Goal: Information Seeking & Learning: Check status

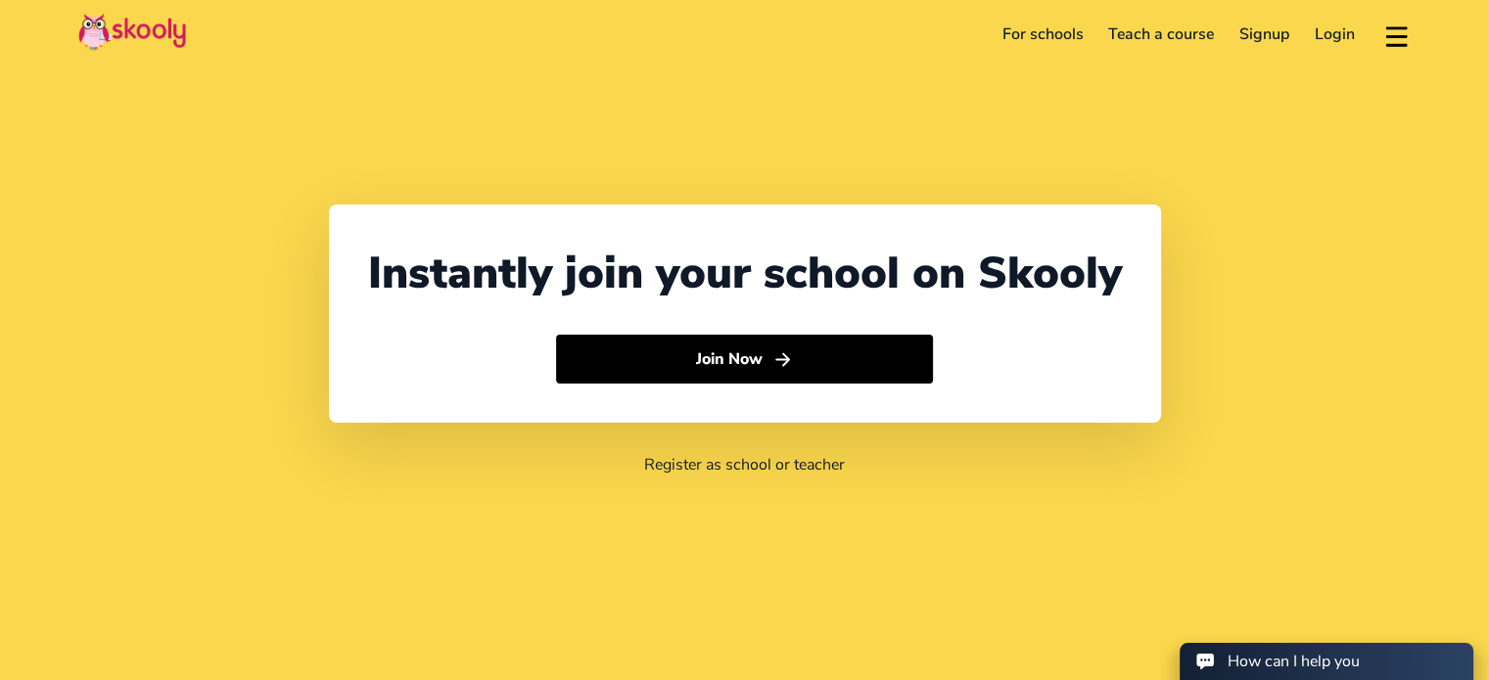
select select "62"
select select "[GEOGRAPHIC_DATA]"
select select "[GEOGRAPHIC_DATA]/[GEOGRAPHIC_DATA]"
click at [1339, 34] on link "Login" at bounding box center [1335, 34] width 66 height 31
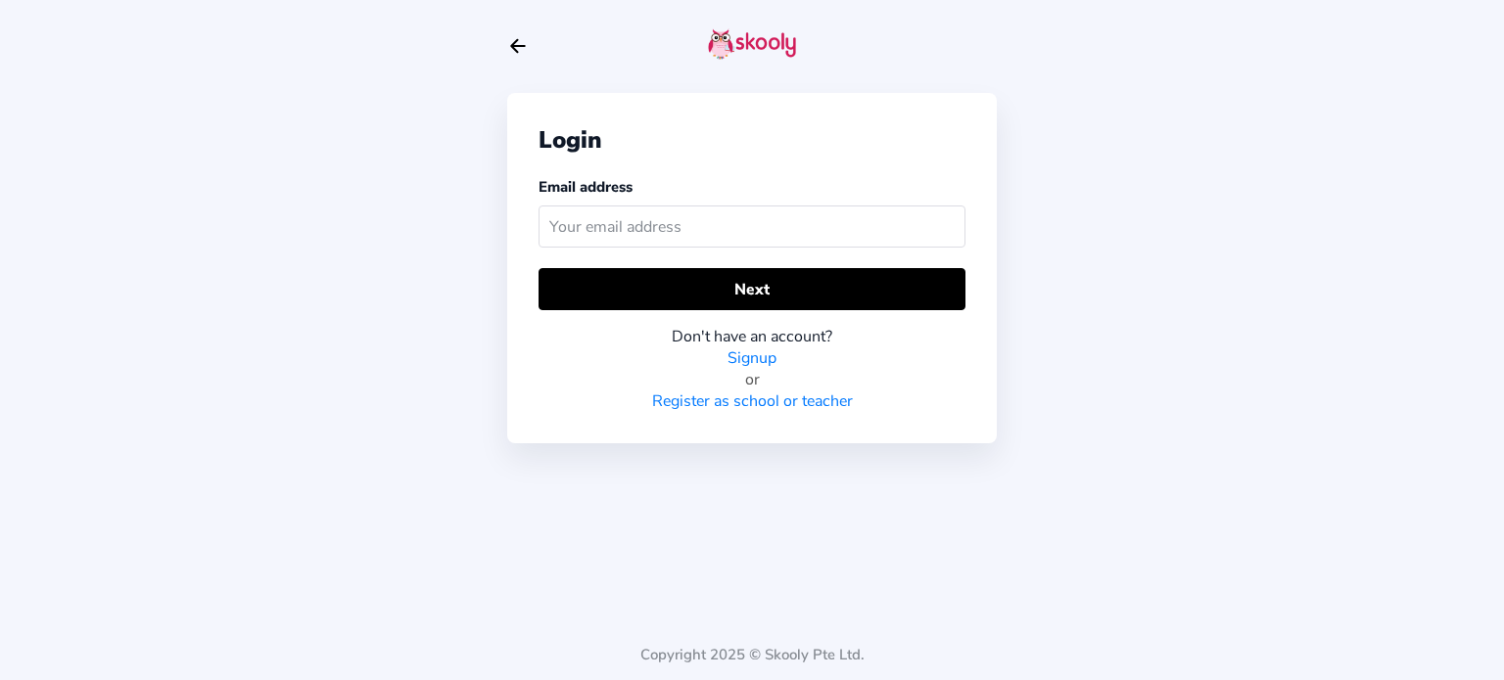
click at [838, 226] on input "text" at bounding box center [751, 227] width 427 height 42
type input "setyorinidr@gmail.com"
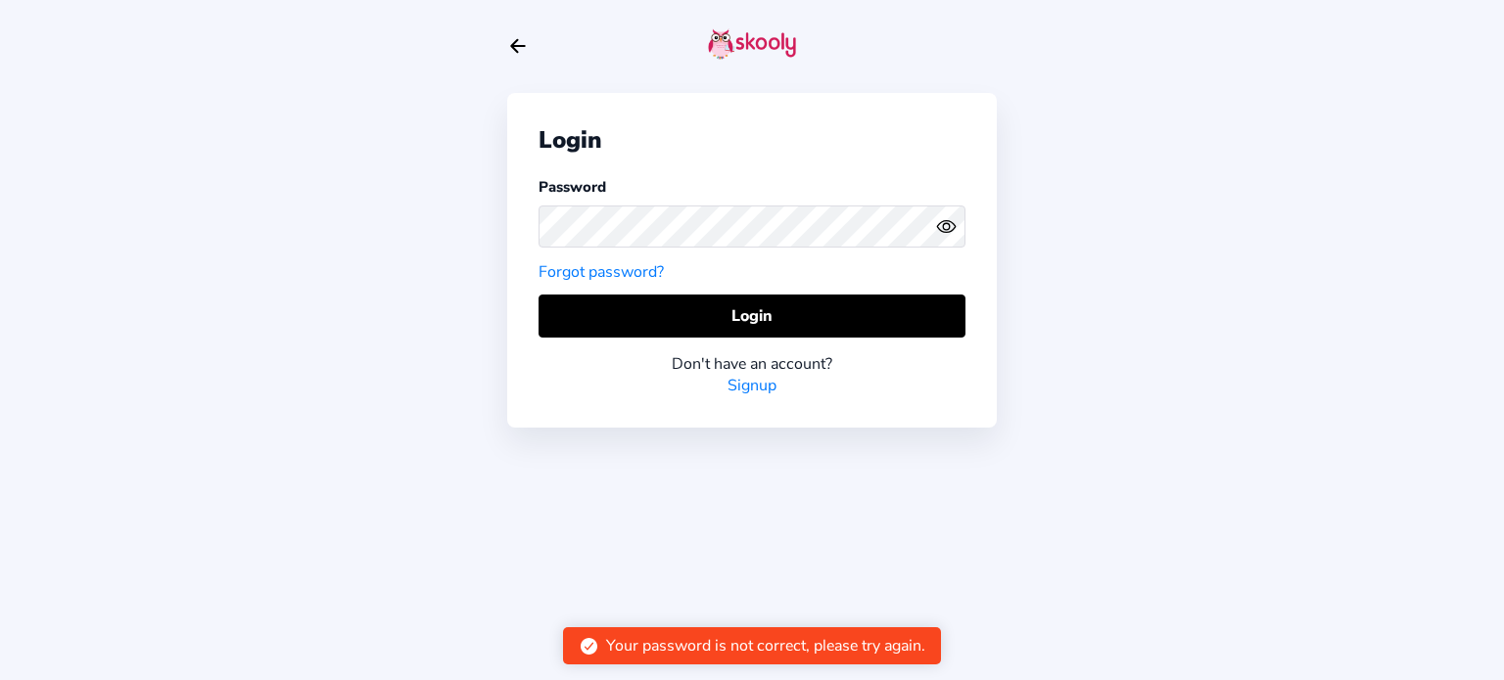
click at [947, 229] on circle "eye outline" at bounding box center [946, 226] width 6 height 6
click at [383, 216] on div "Login Password Forgot password? Login Don't have an account? Signup Copyright 2…" at bounding box center [752, 340] width 1504 height 680
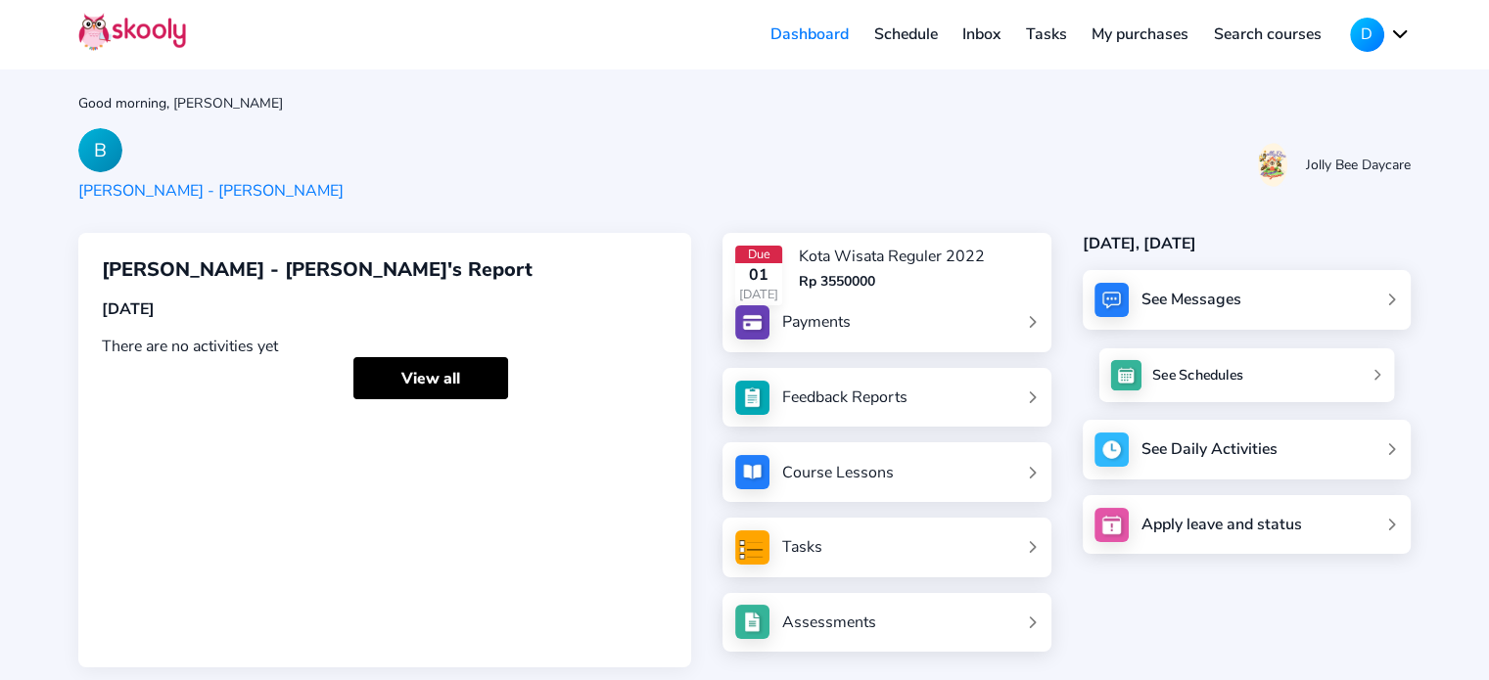
click at [1394, 365] on link "See Schedules" at bounding box center [1246, 376] width 296 height 54
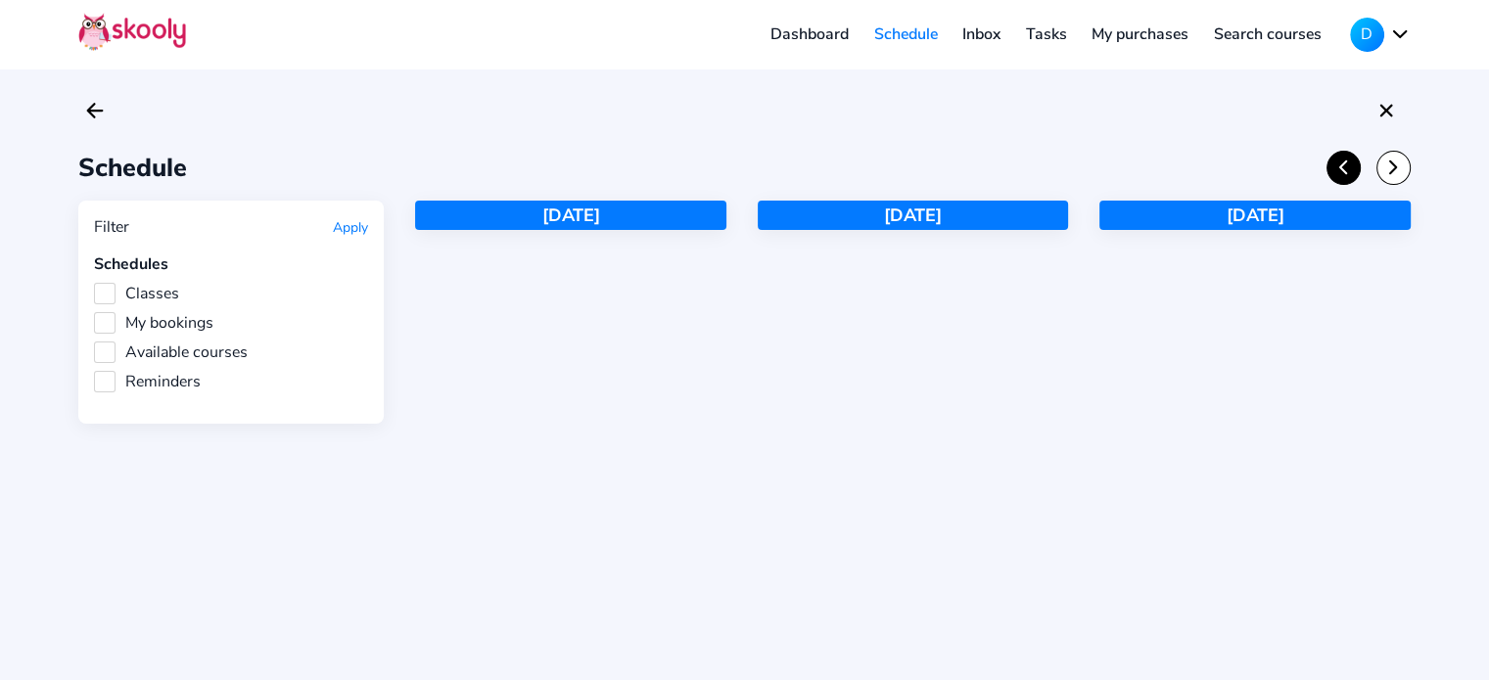
click at [1347, 171] on icon "Chevron Back" at bounding box center [1343, 168] width 22 height 22
click at [1347, 169] on icon "Chevron Back" at bounding box center [1343, 168] width 22 height 22
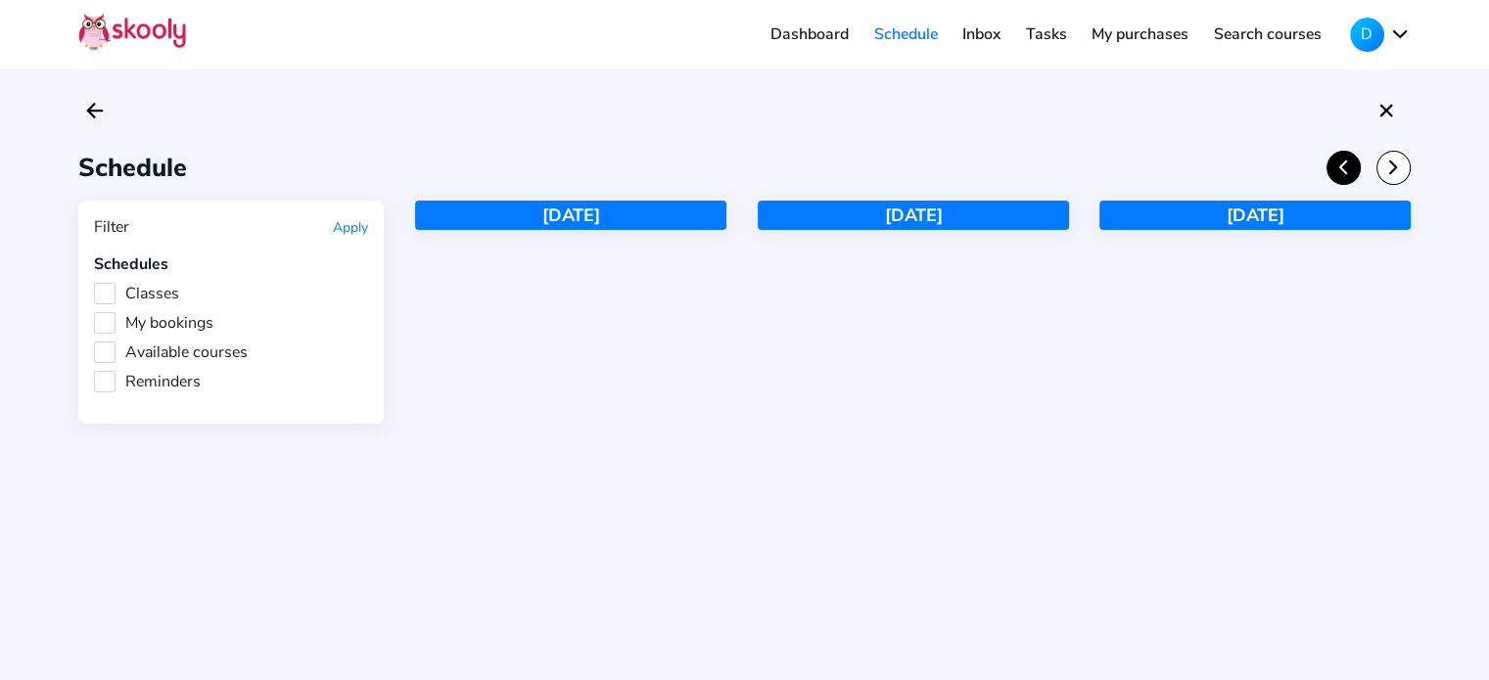
click at [1347, 169] on icon "Chevron Back" at bounding box center [1343, 168] width 22 height 22
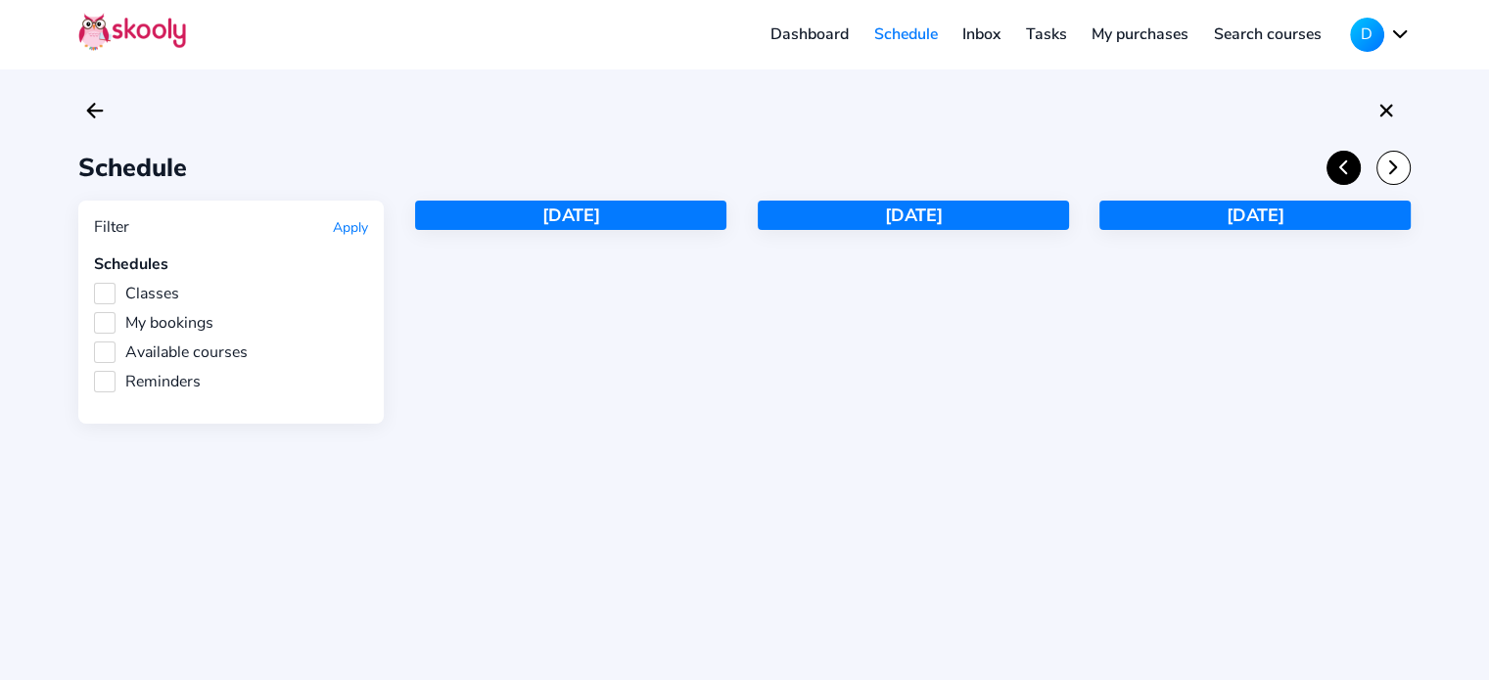
click at [1347, 169] on icon "Chevron Back" at bounding box center [1343, 168] width 22 height 22
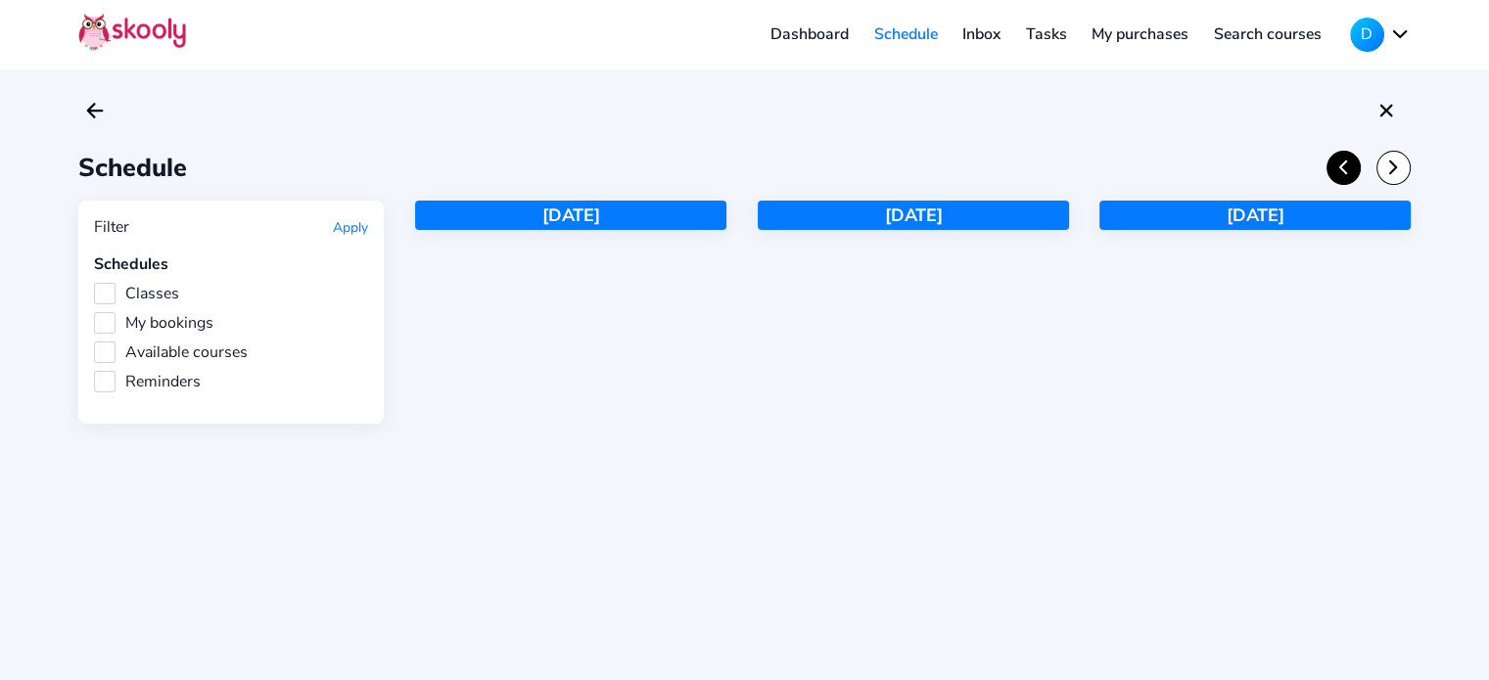
click at [1347, 169] on icon "Chevron Back" at bounding box center [1343, 168] width 22 height 22
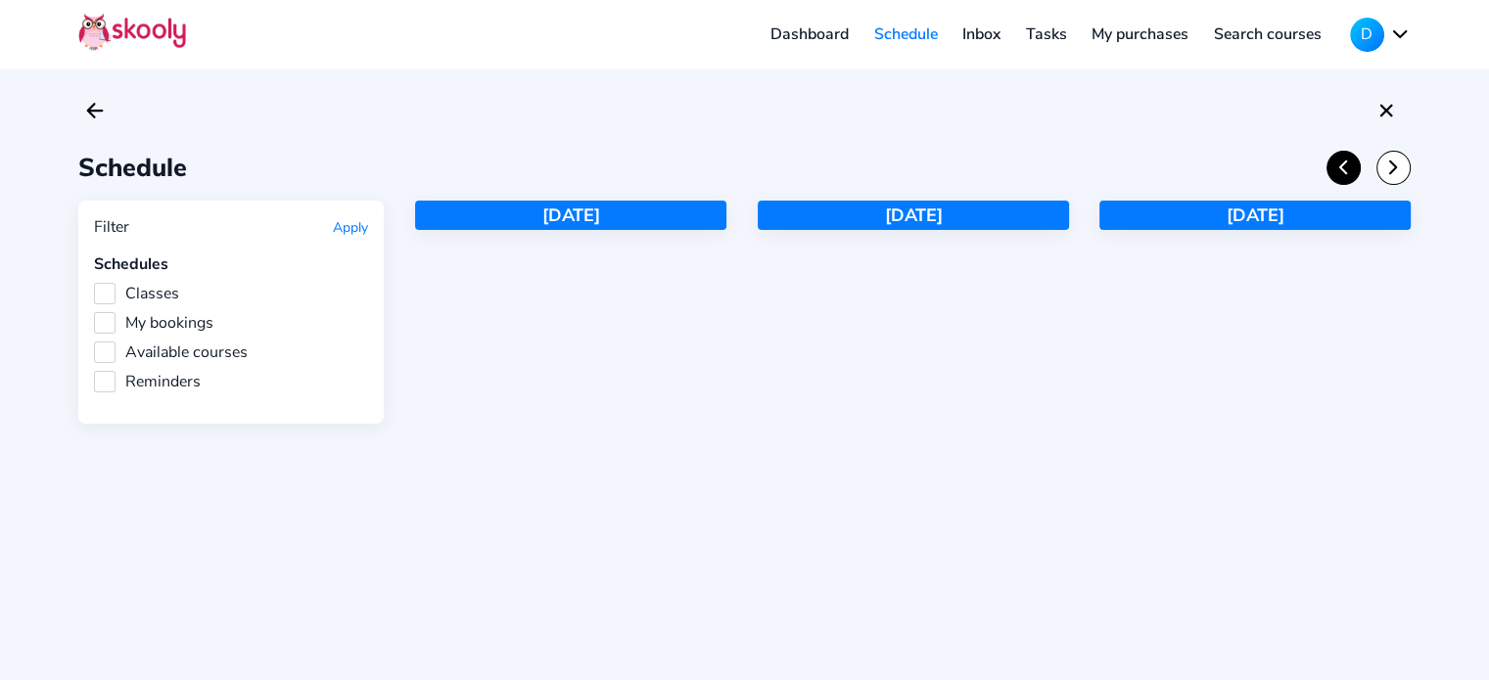
click at [1347, 169] on icon "Chevron Back" at bounding box center [1343, 168] width 22 height 22
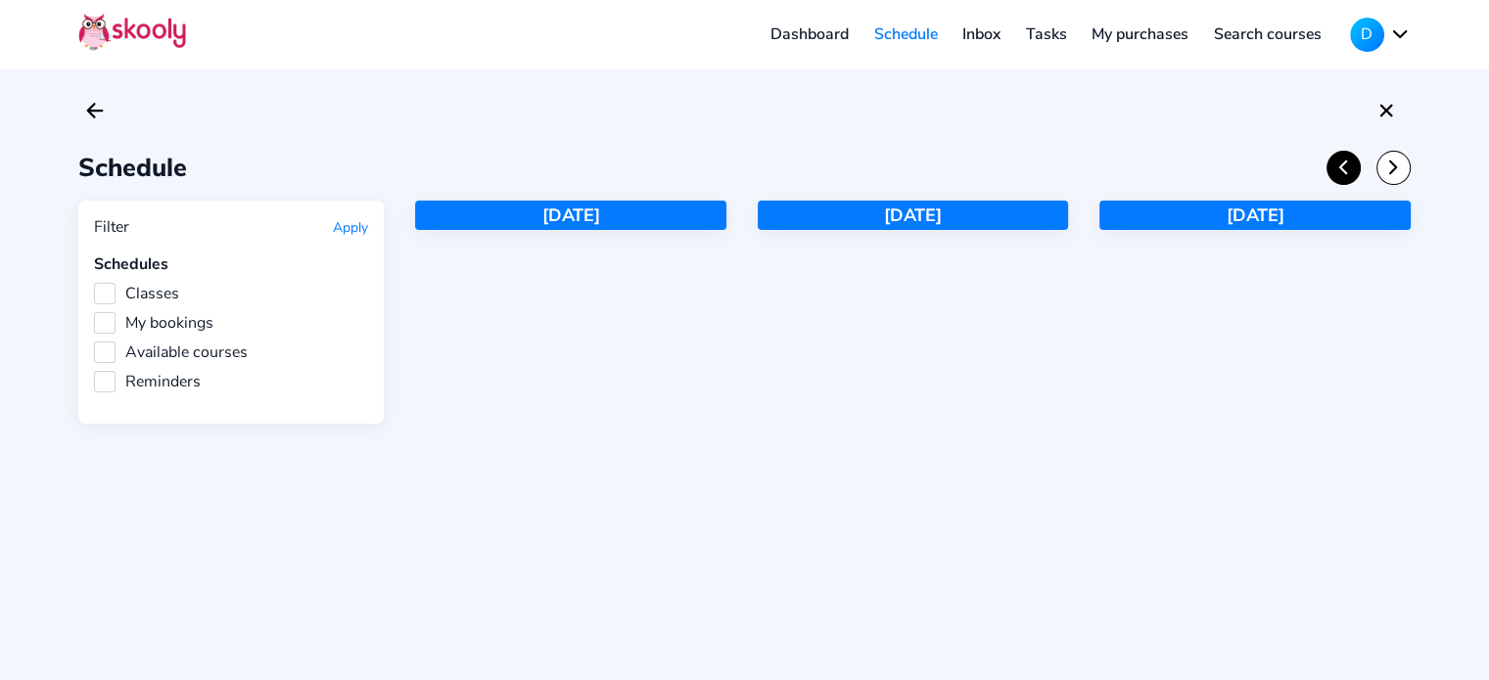
click at [1347, 169] on icon "Chevron Back" at bounding box center [1343, 168] width 22 height 22
click at [1387, 104] on icon "Close" at bounding box center [1385, 110] width 23 height 23
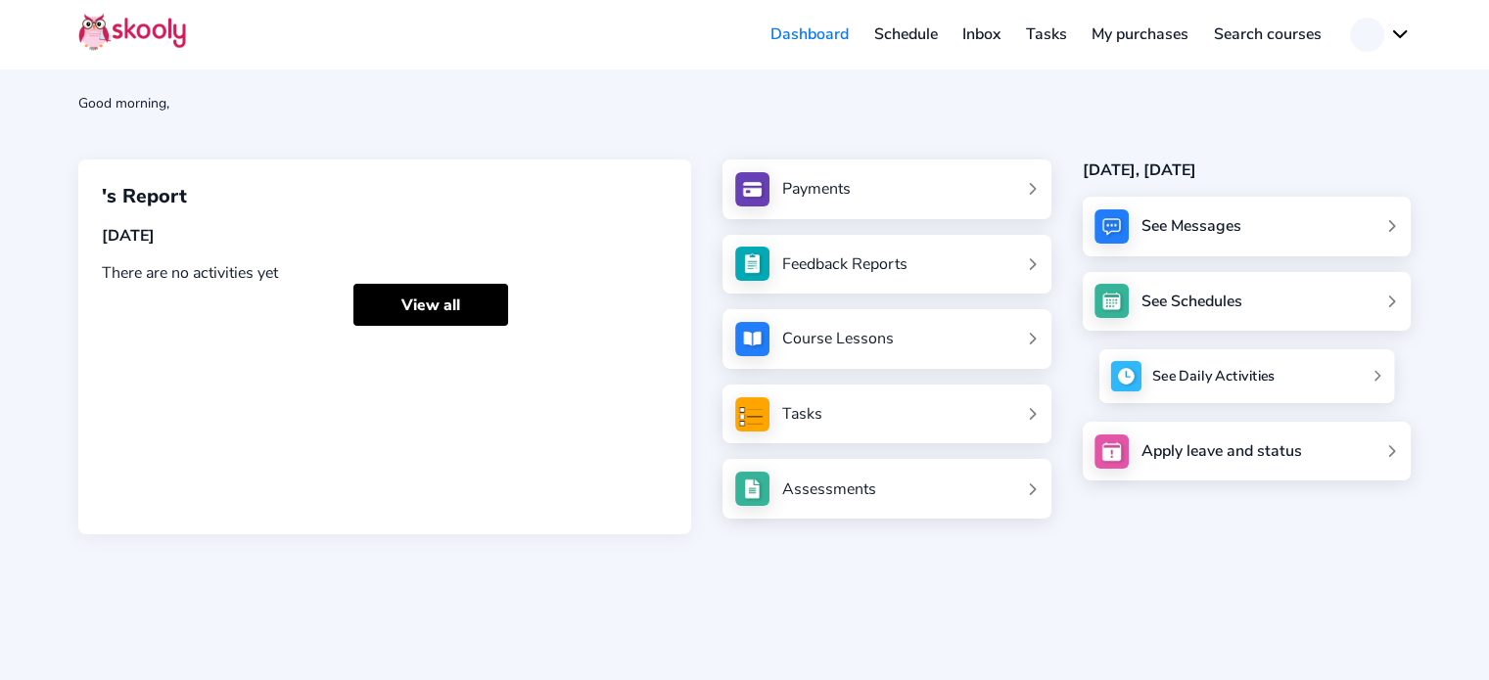
click at [1394, 370] on link "See Daily Activities" at bounding box center [1246, 376] width 296 height 54
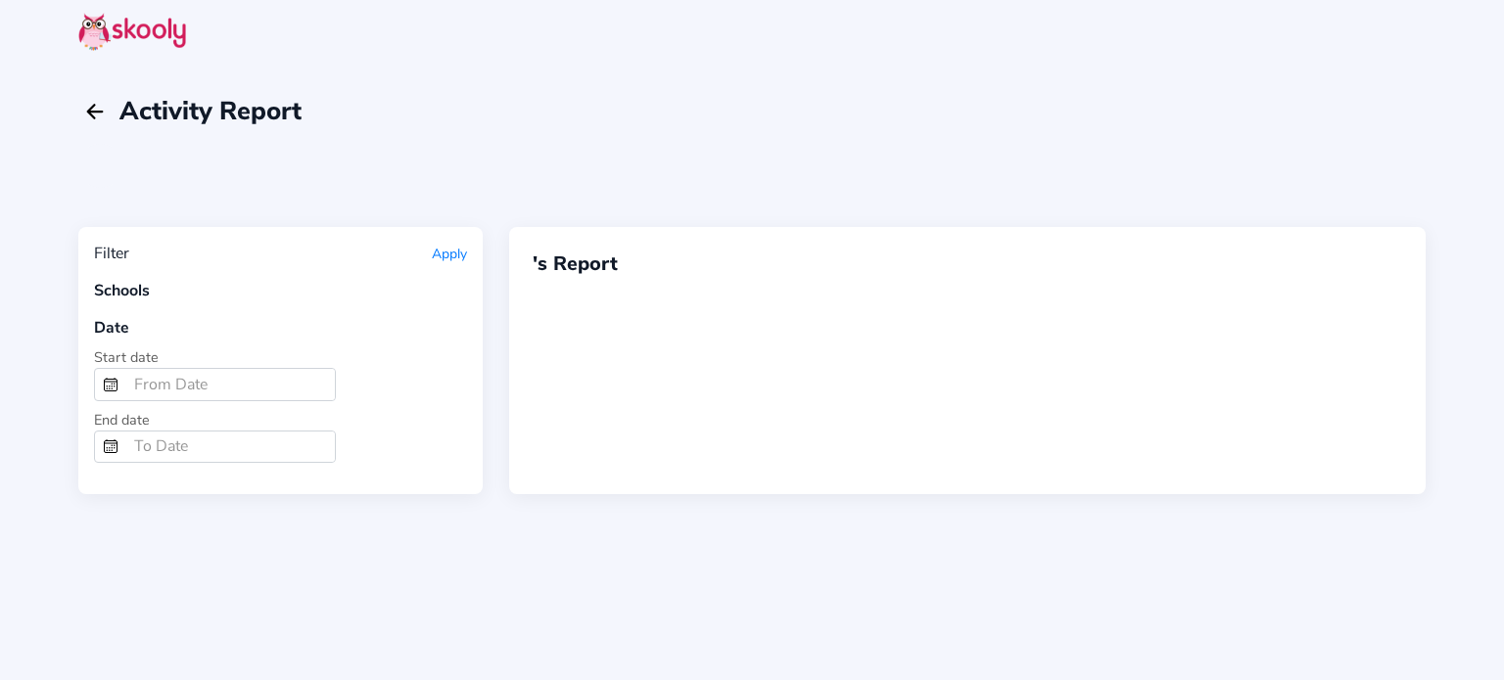
click at [167, 379] on input at bounding box center [230, 384] width 209 height 31
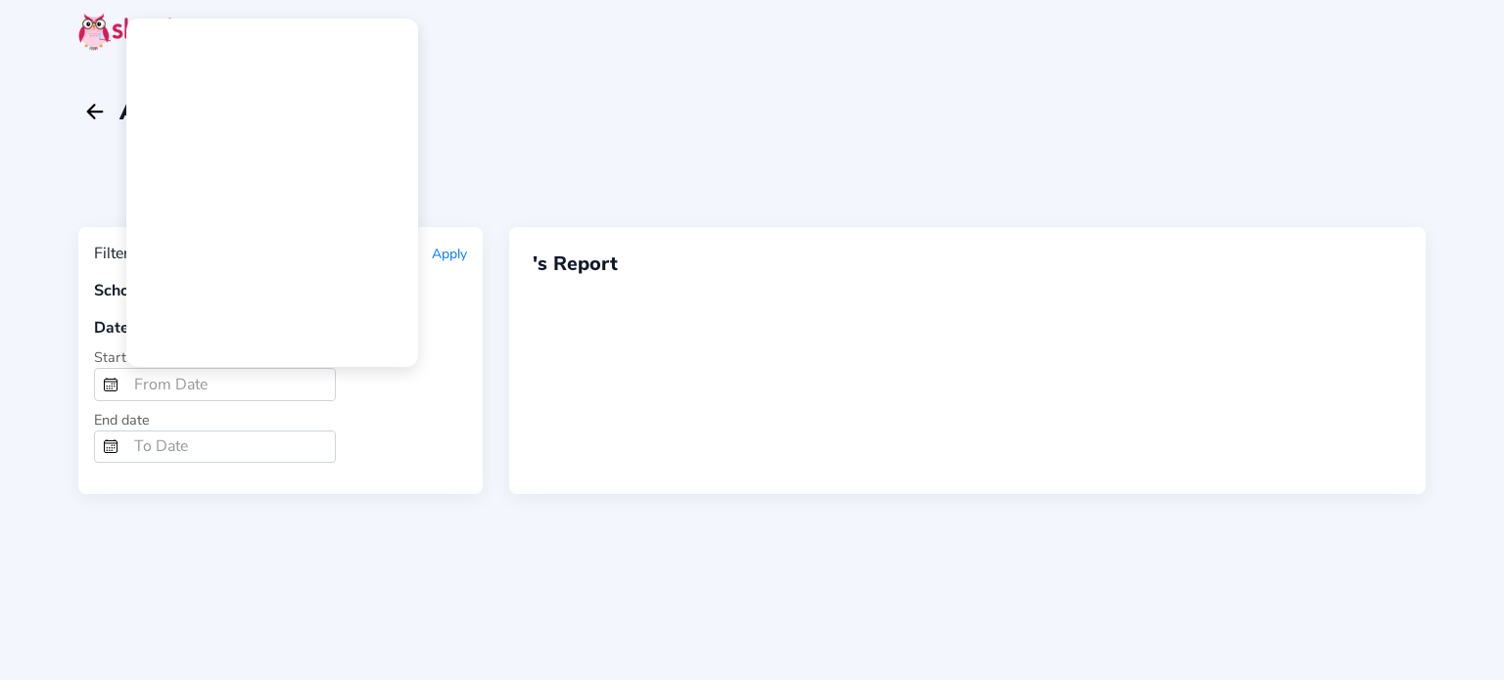
click at [656, 139] on div at bounding box center [752, 340] width 1504 height 680
click at [249, 163] on mat-calendar at bounding box center [272, 193] width 290 height 347
click at [619, 123] on div at bounding box center [752, 340] width 1504 height 680
click at [646, 111] on div at bounding box center [752, 340] width 1504 height 680
click at [867, 134] on div at bounding box center [752, 340] width 1504 height 680
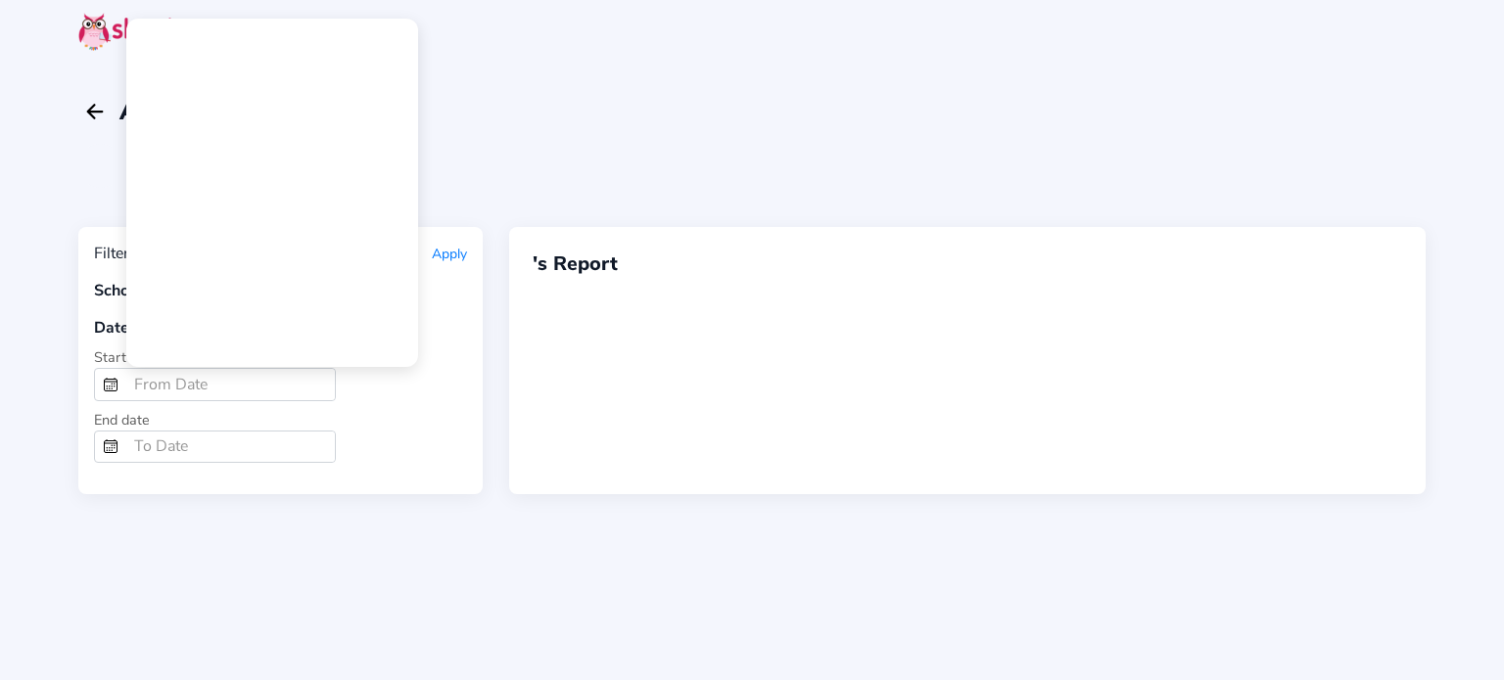
click at [19, 81] on div at bounding box center [752, 340] width 1504 height 680
click at [87, 114] on div at bounding box center [752, 340] width 1504 height 680
click at [783, 133] on div at bounding box center [752, 340] width 1504 height 680
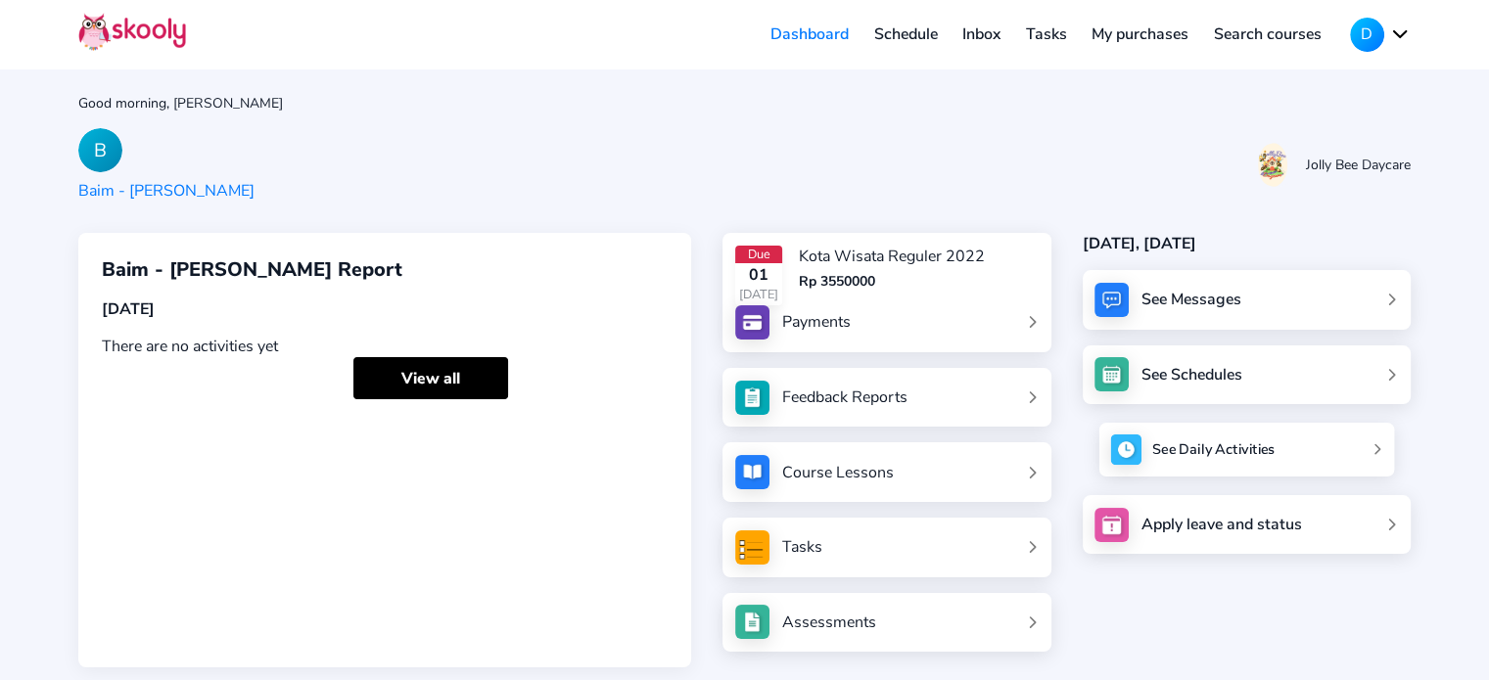
click at [1216, 448] on div "See Daily Activities" at bounding box center [1213, 451] width 122 height 20
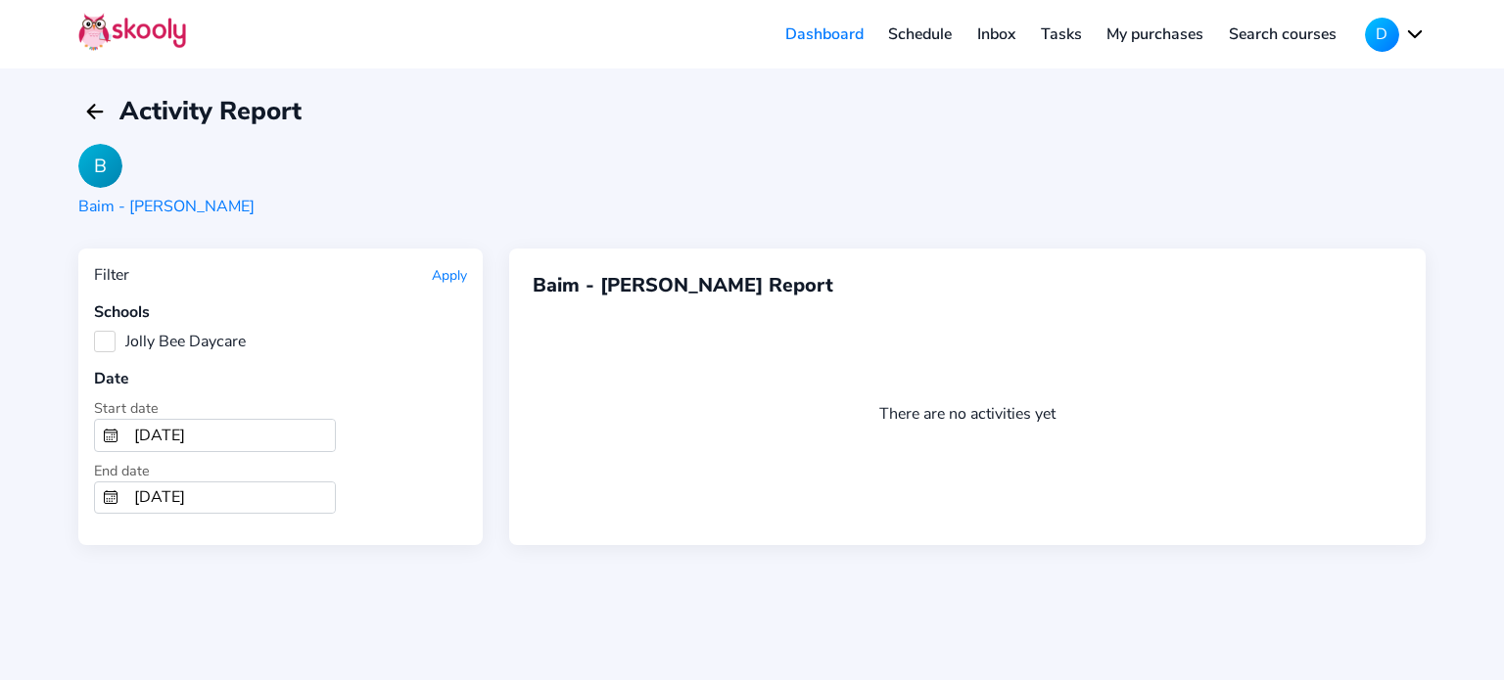
click at [198, 432] on input "[DATE]" at bounding box center [230, 435] width 209 height 31
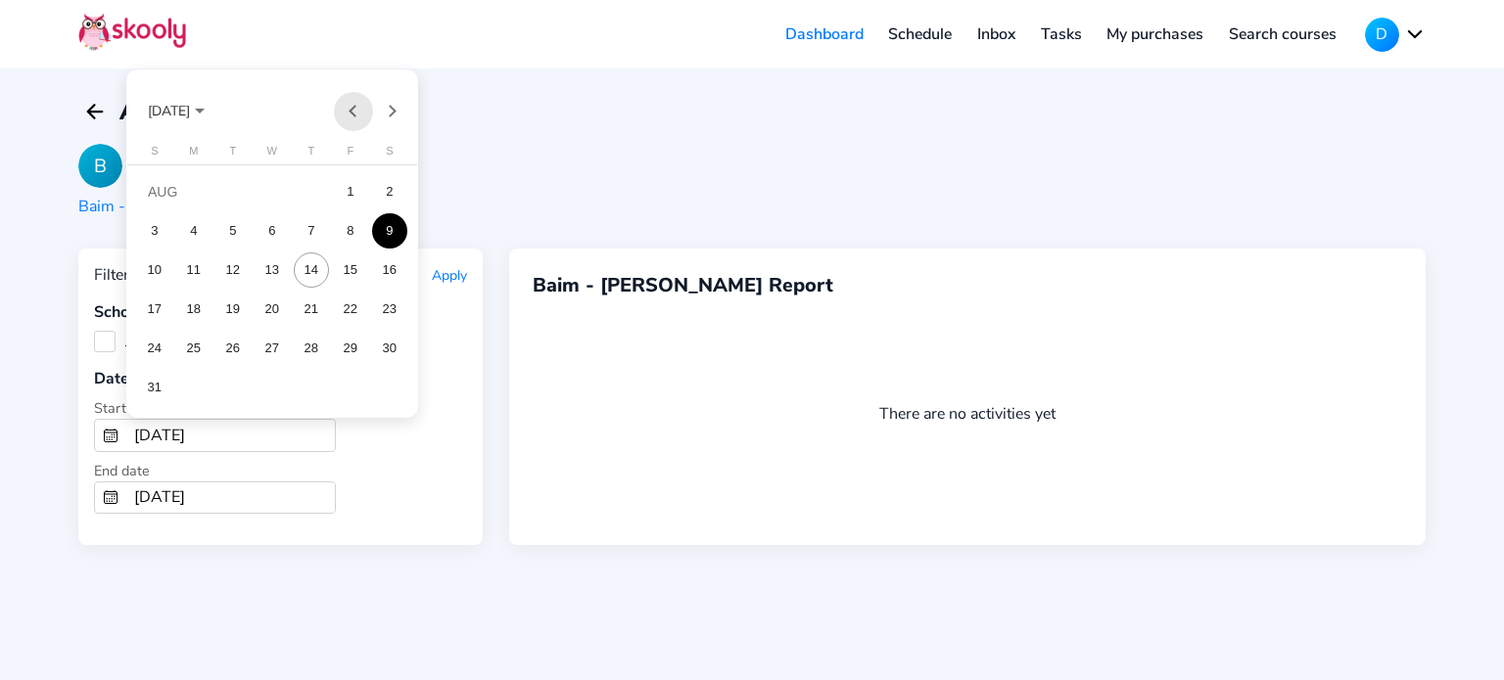
click at [358, 115] on button "Previous month" at bounding box center [353, 111] width 39 height 39
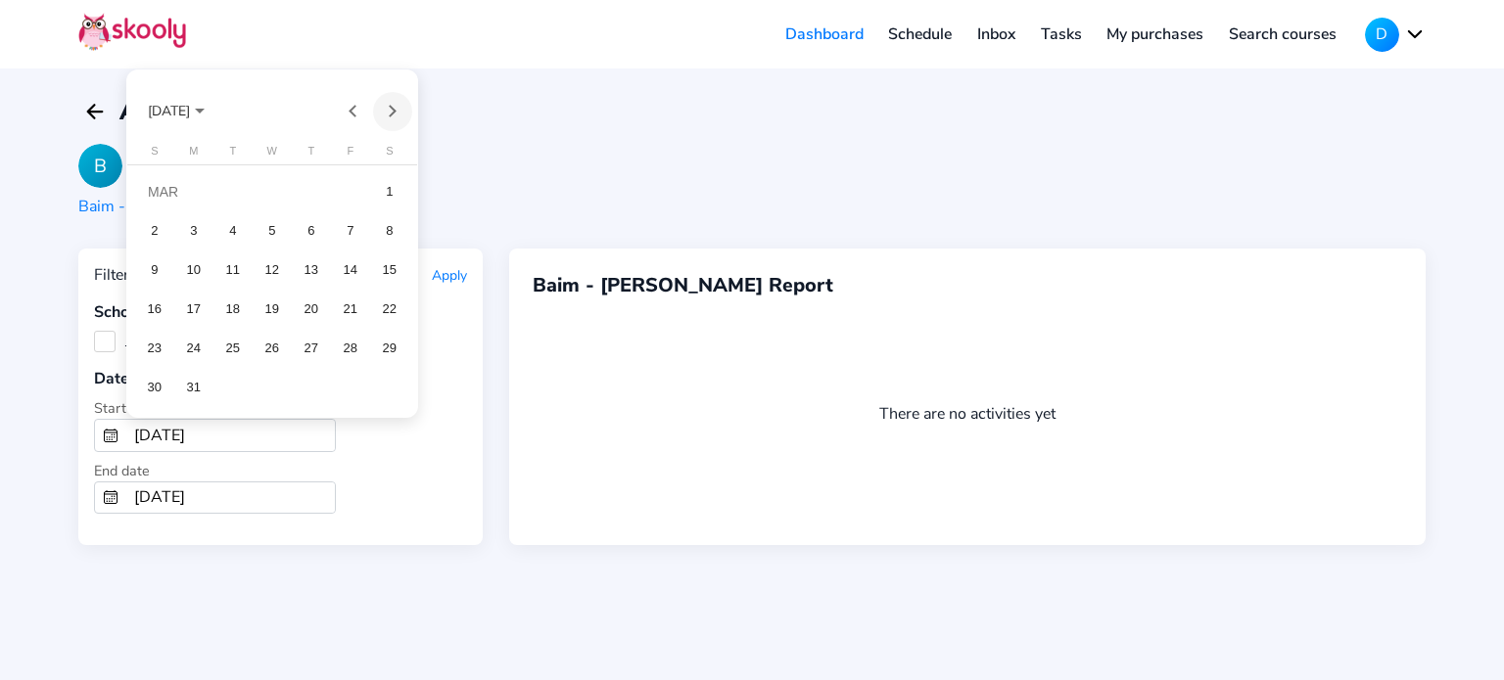
click at [395, 111] on button "Next month" at bounding box center [392, 111] width 39 height 39
click at [243, 234] on div "1" at bounding box center [232, 230] width 35 height 35
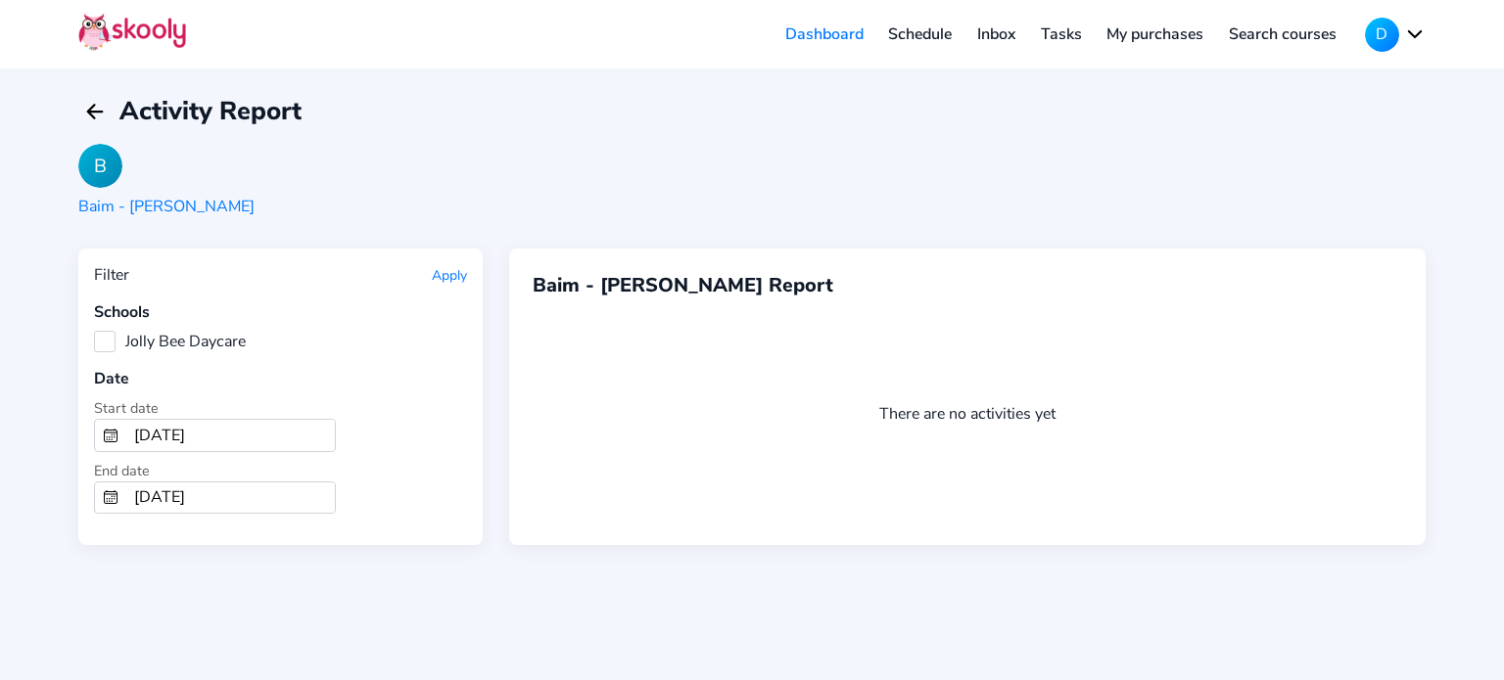
type input "[DATE]"
click at [228, 498] on input "[DATE]" at bounding box center [230, 498] width 209 height 31
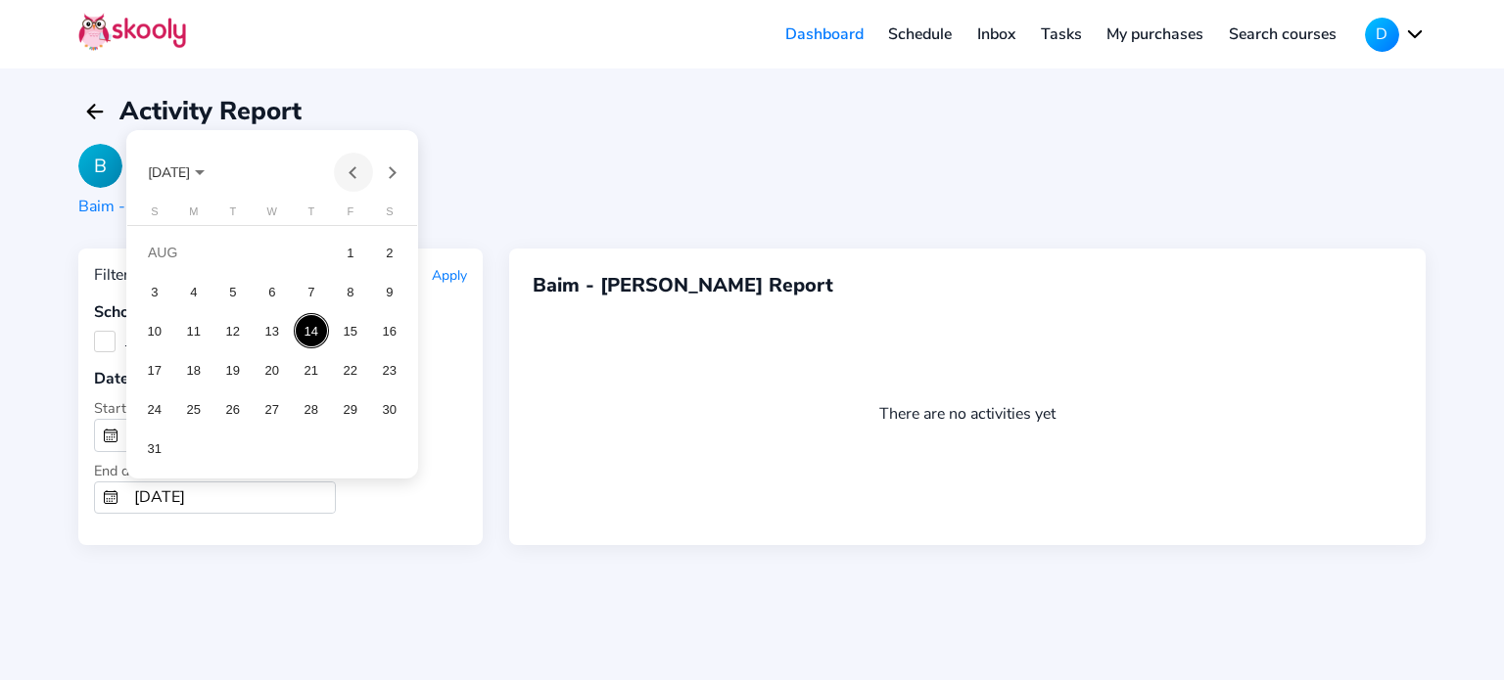
click at [349, 167] on button "Previous month" at bounding box center [353, 172] width 39 height 39
click at [395, 167] on button "Next month" at bounding box center [392, 172] width 39 height 39
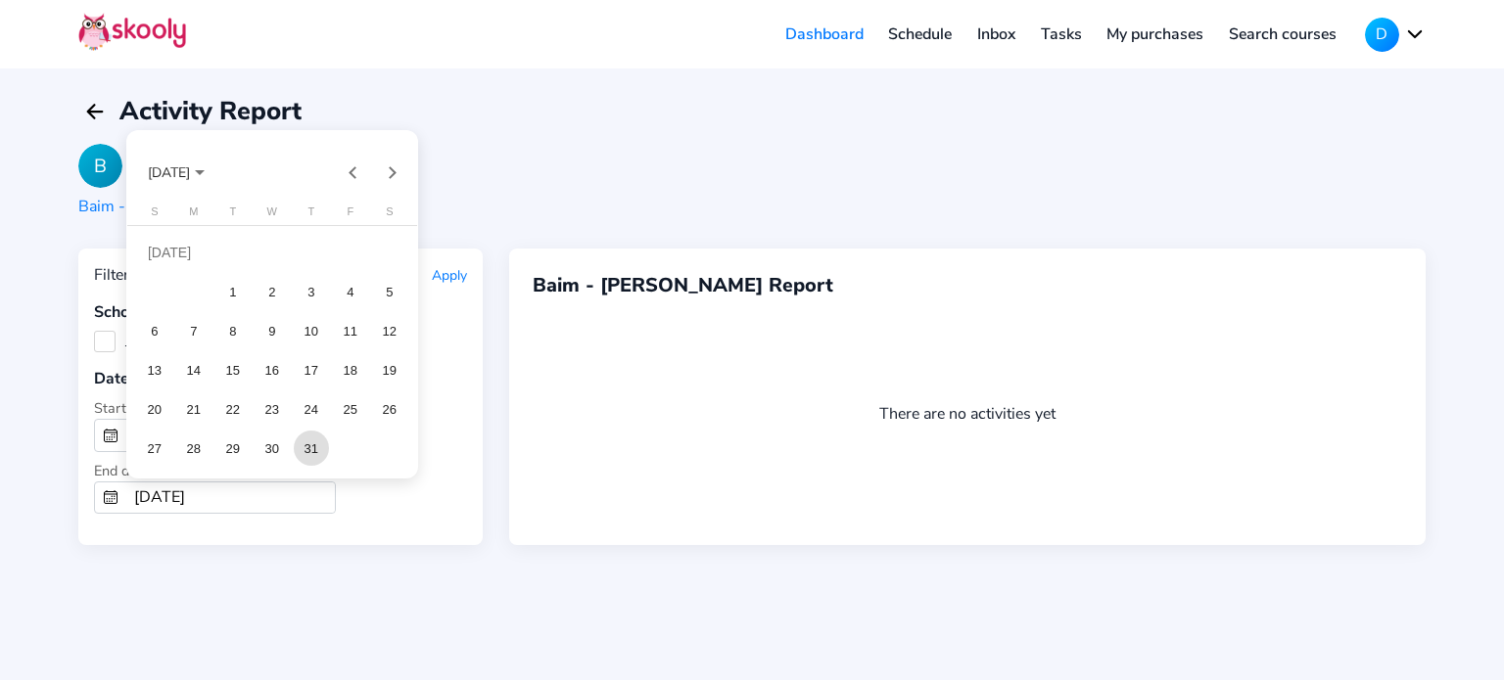
click at [307, 448] on div "31" at bounding box center [311, 448] width 35 height 35
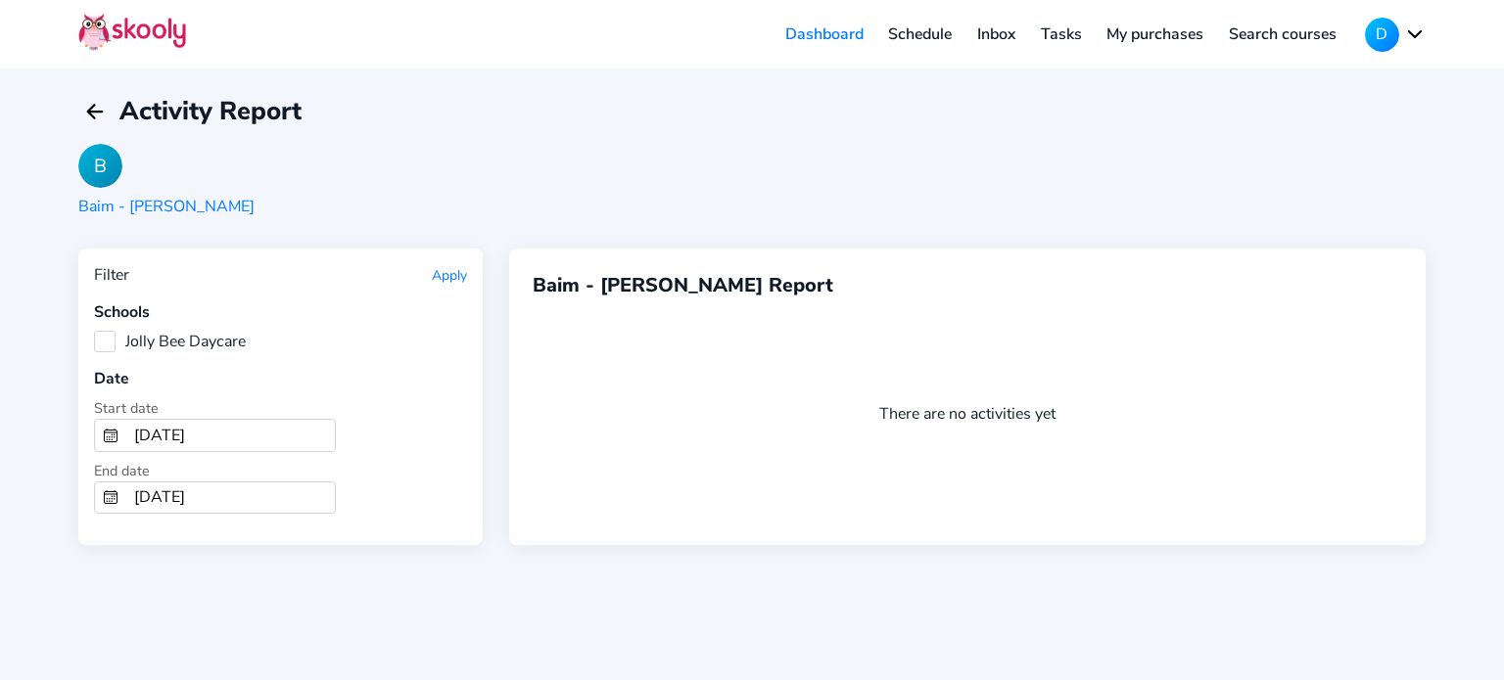
type input "[DATE]"
click at [450, 266] on button "Apply" at bounding box center [449, 275] width 35 height 19
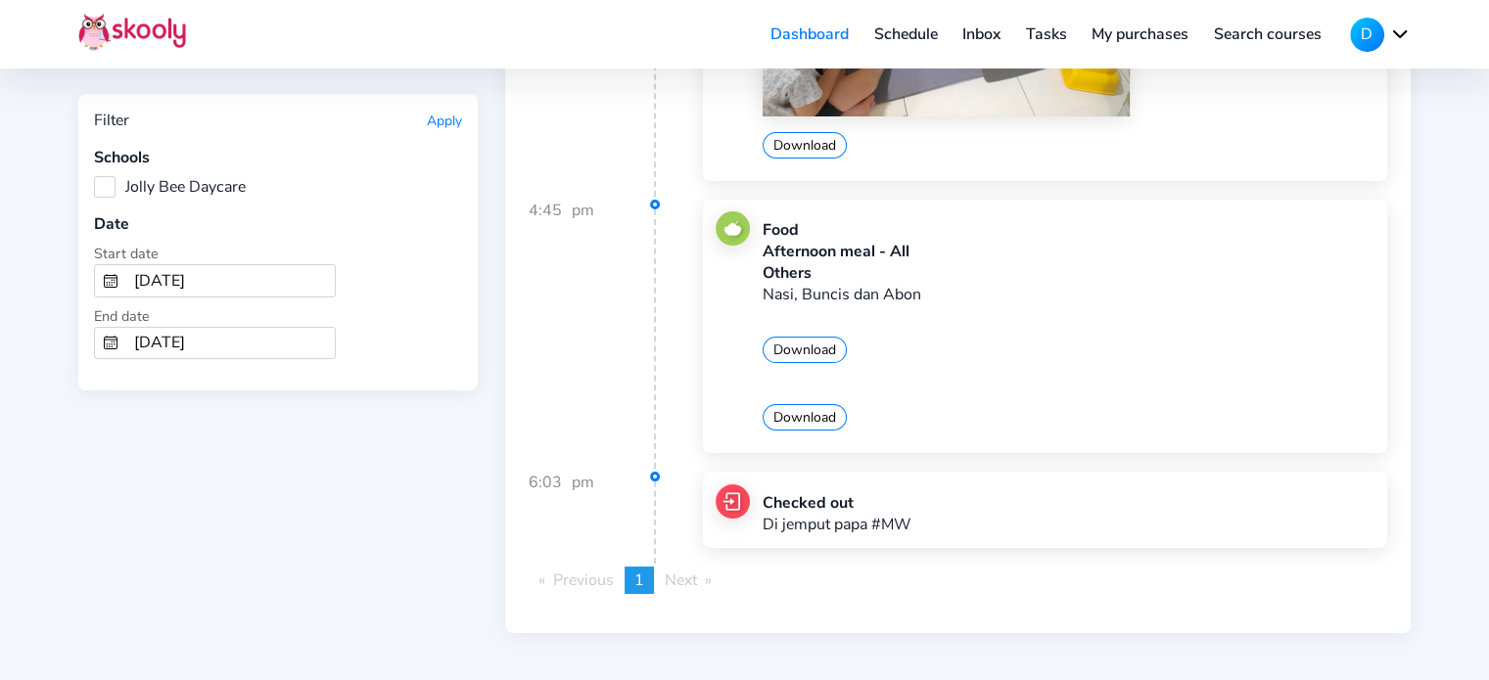
scroll to position [551248, 0]
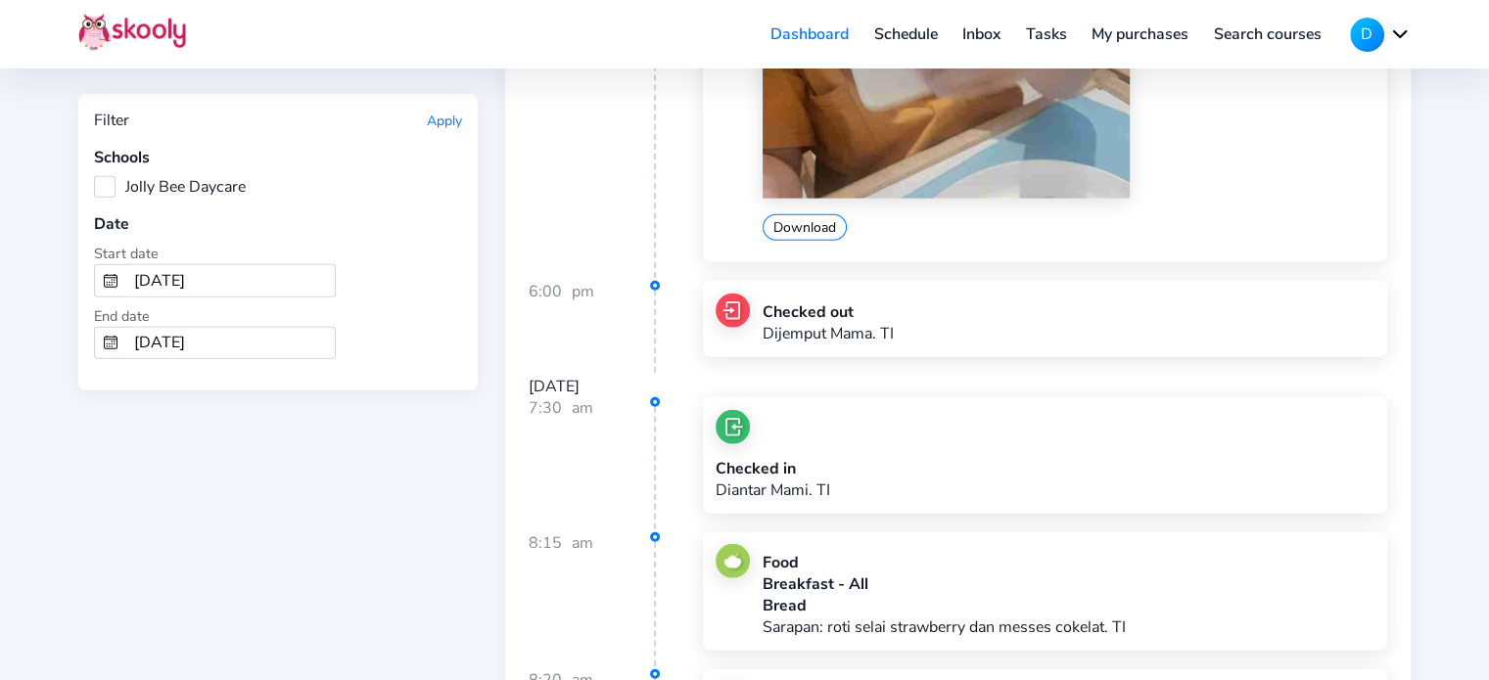
scroll to position [79656, 0]
drag, startPoint x: 1396, startPoint y: 114, endPoint x: 1361, endPoint y: 48, distance: 74.5
click at [1361, 48] on button "D" at bounding box center [1380, 35] width 61 height 34
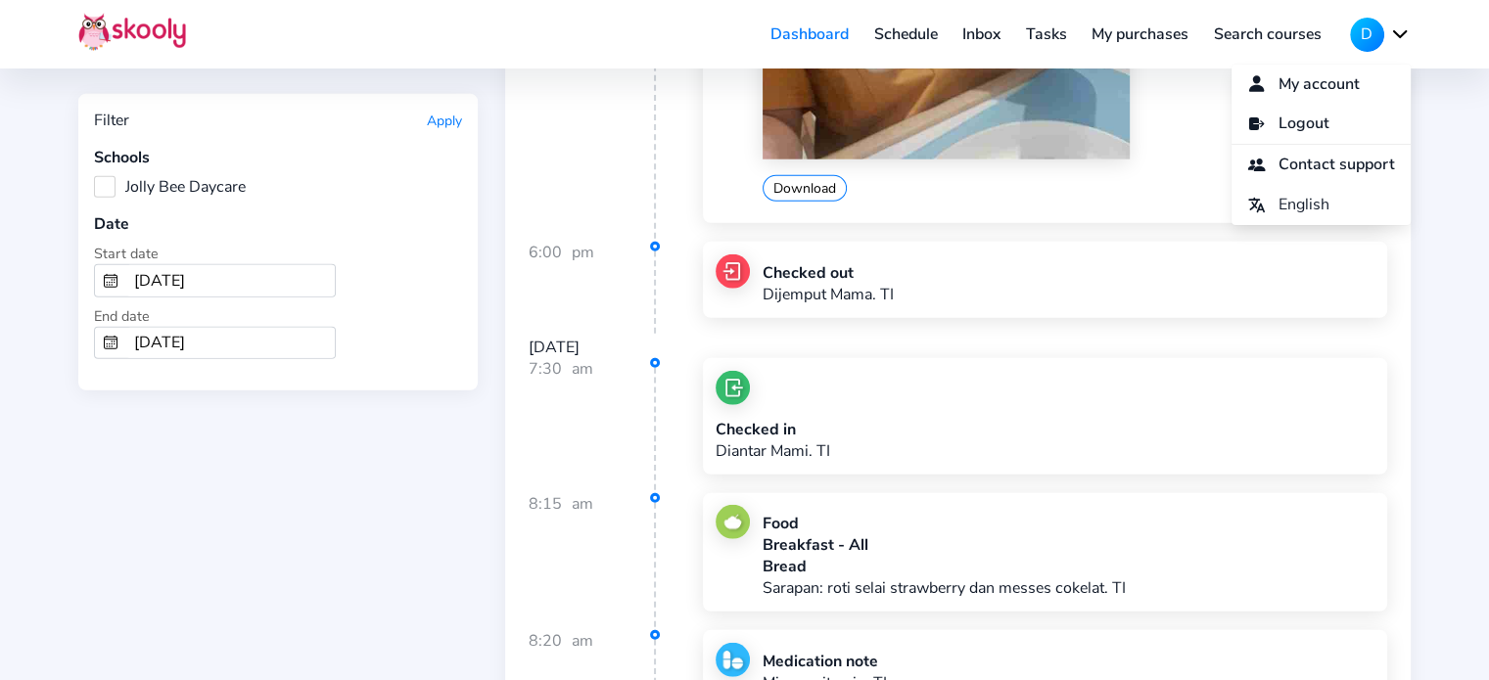
scroll to position [79702, 0]
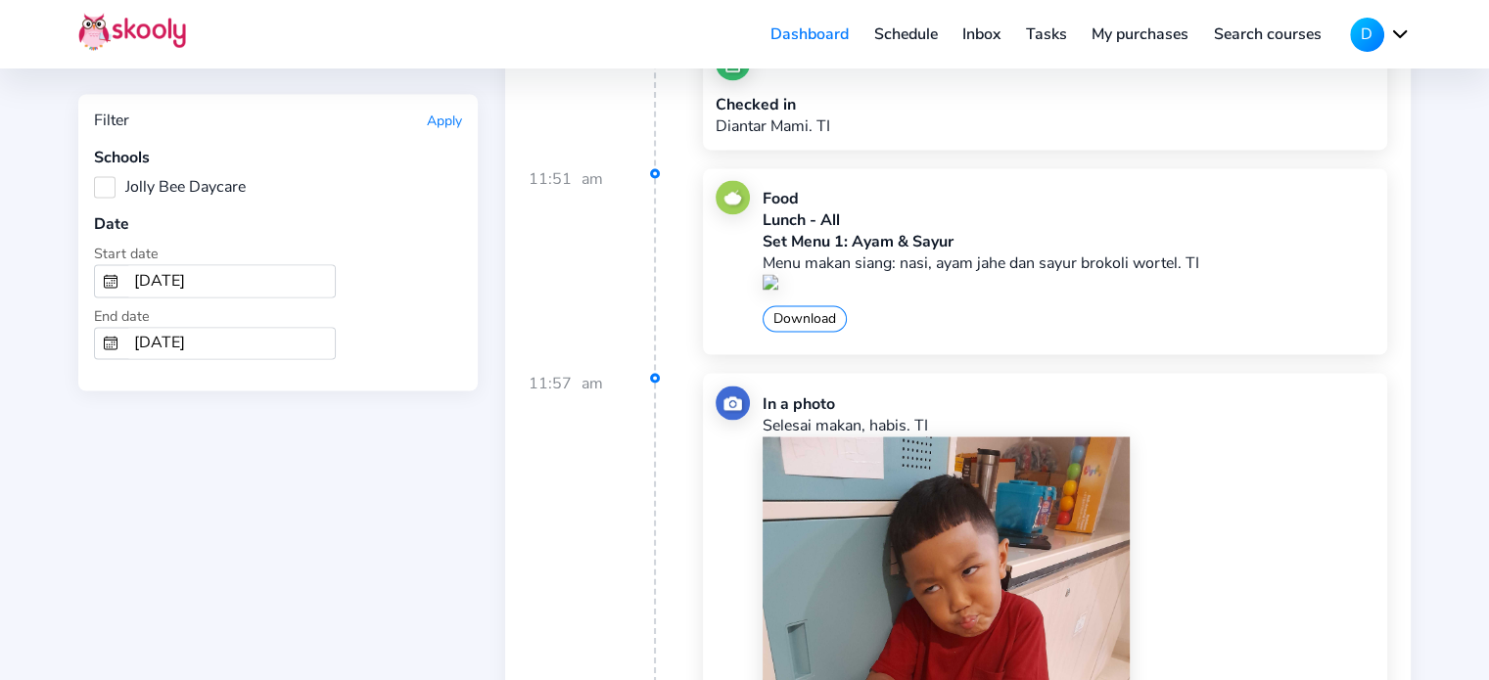
scroll to position [10578, 0]
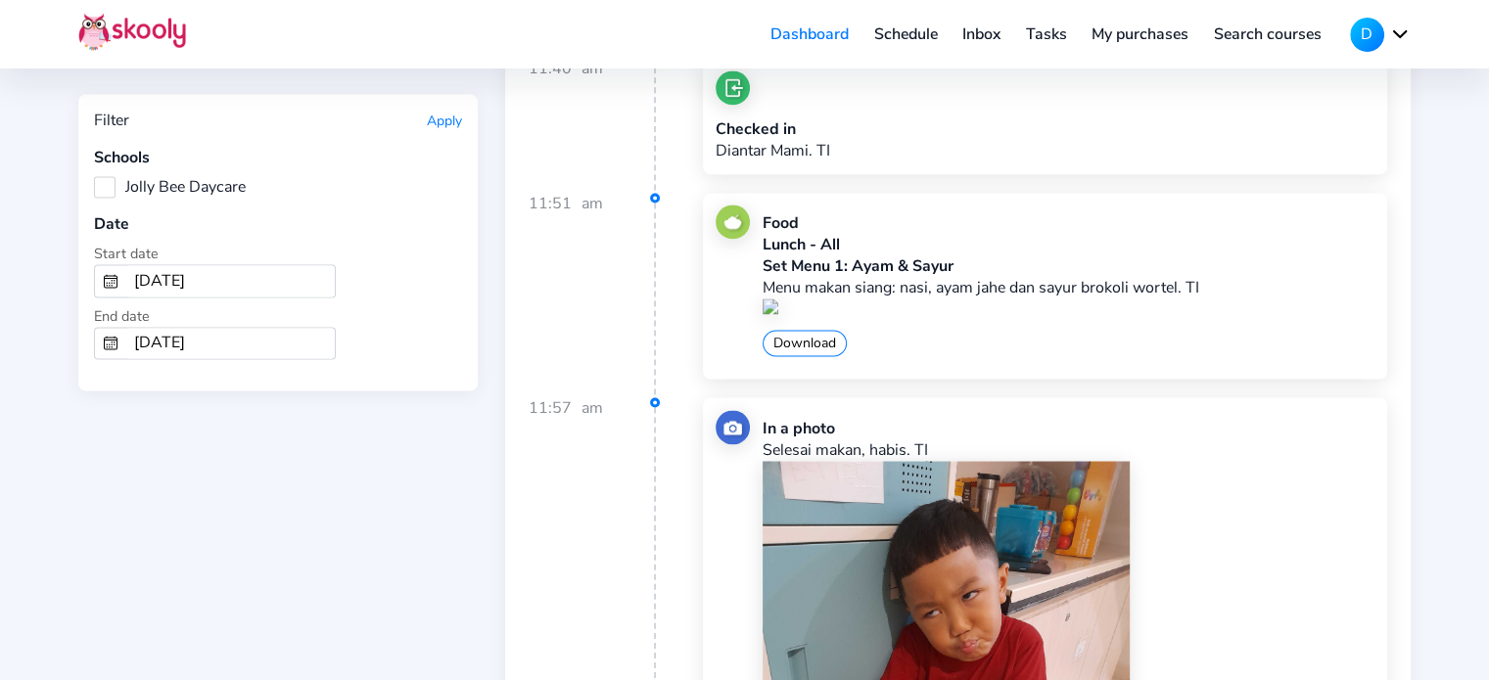
click at [209, 277] on input "[DATE]" at bounding box center [230, 280] width 209 height 31
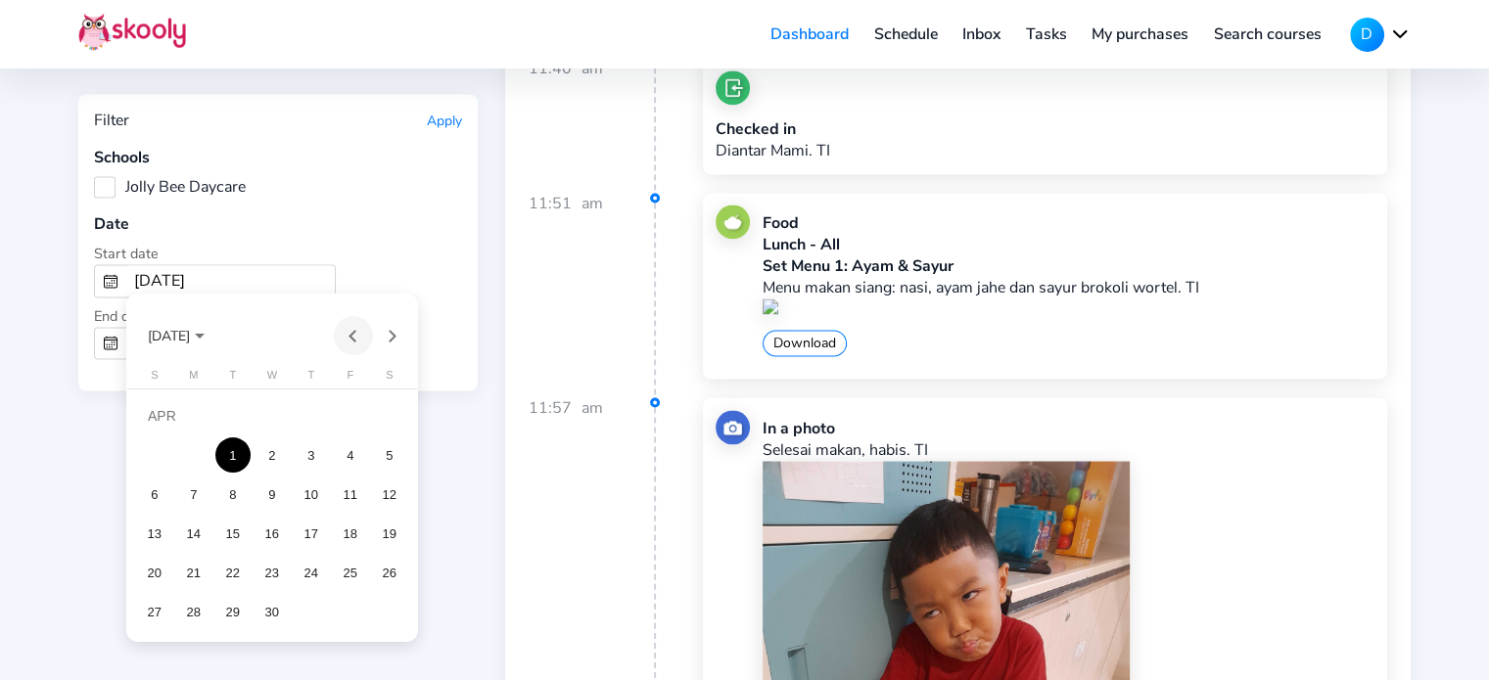
click at [358, 332] on button "Previous month" at bounding box center [353, 335] width 39 height 39
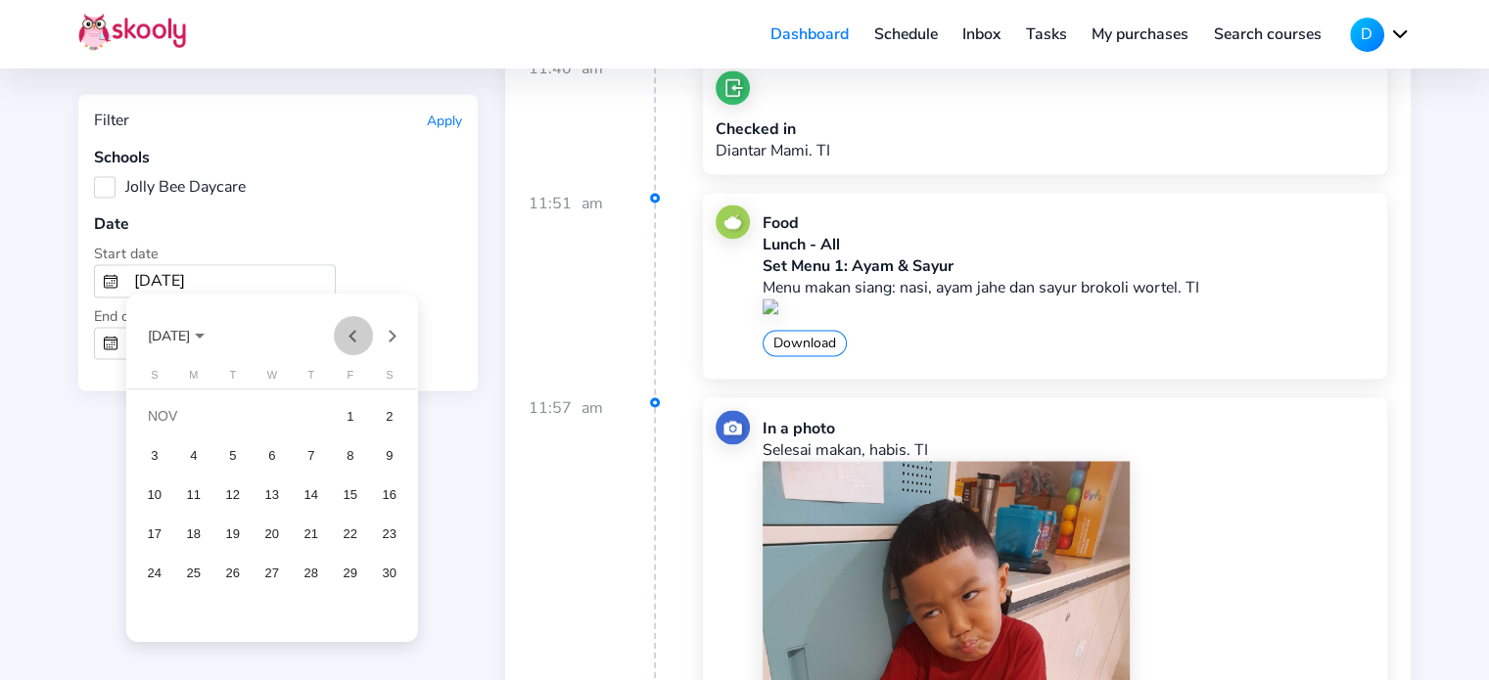
click at [358, 332] on button "Previous month" at bounding box center [353, 335] width 39 height 39
click at [356, 332] on button "Previous month" at bounding box center [353, 335] width 39 height 39
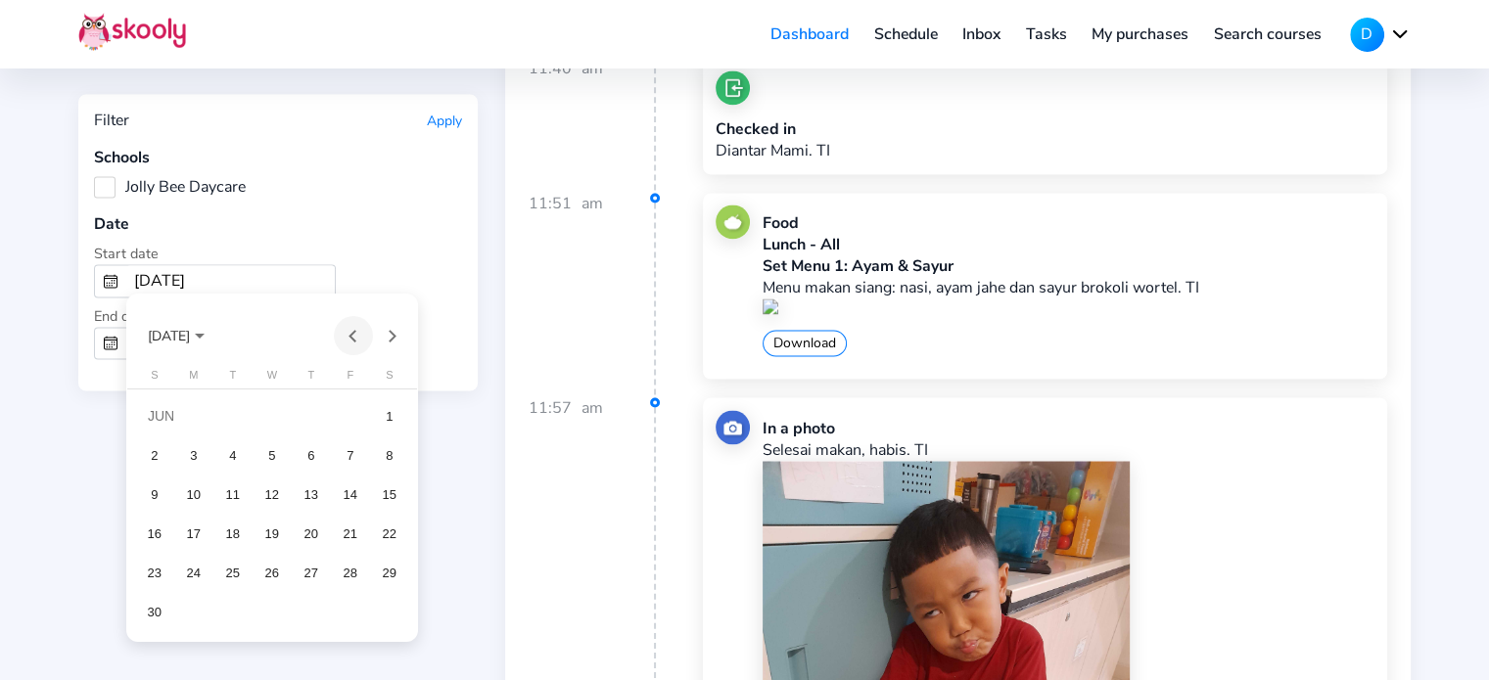
click at [356, 332] on button "Previous month" at bounding box center [353, 335] width 39 height 39
click at [345, 327] on button "Previous month" at bounding box center [353, 335] width 39 height 39
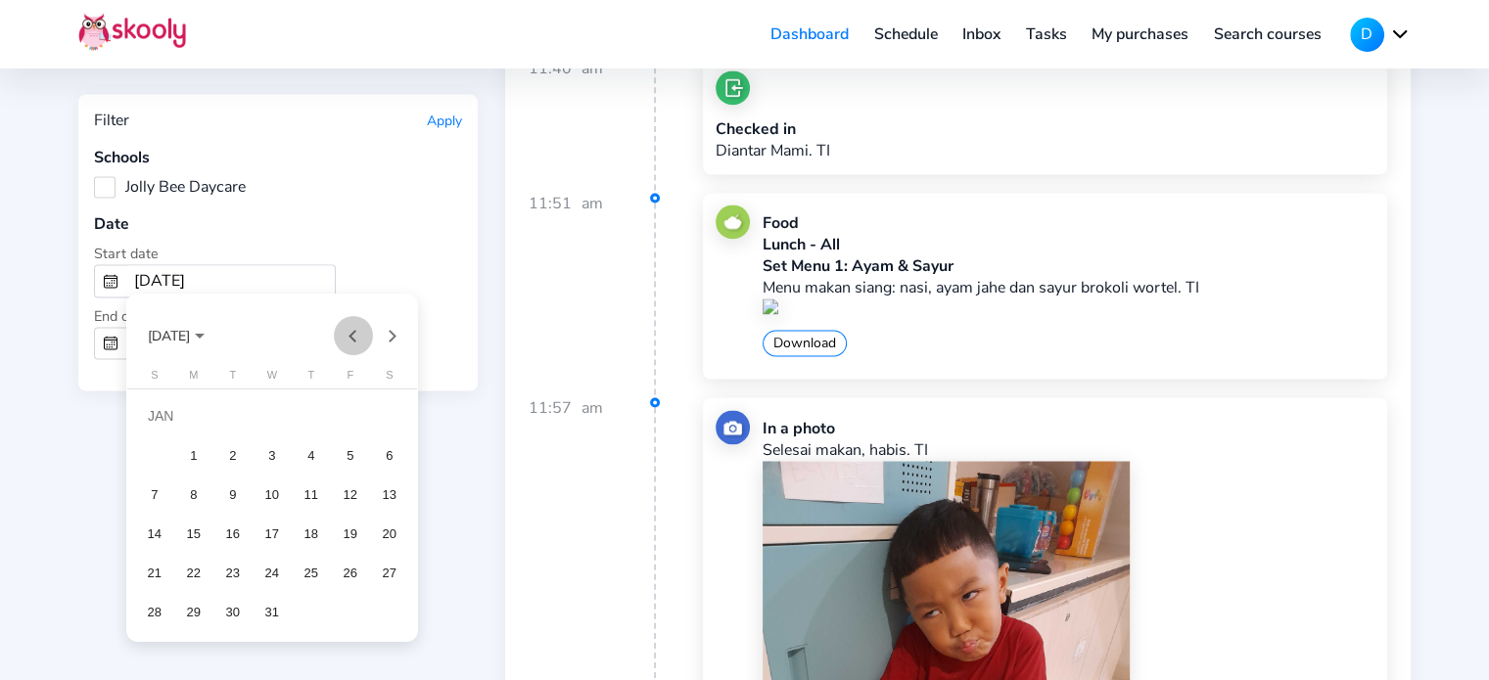
click at [345, 327] on button "Previous month" at bounding box center [353, 335] width 39 height 39
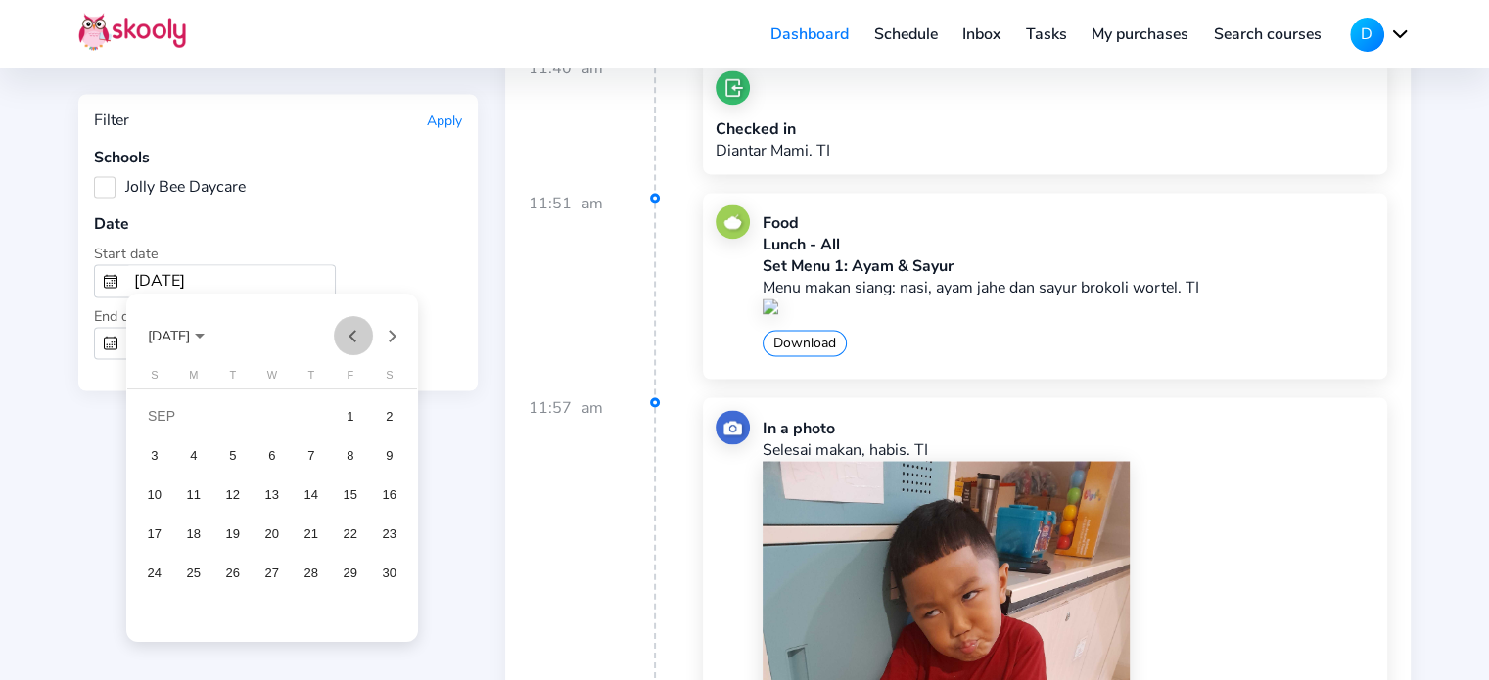
click at [345, 327] on button "Previous month" at bounding box center [353, 335] width 39 height 39
click at [350, 334] on button "Previous month" at bounding box center [353, 335] width 39 height 39
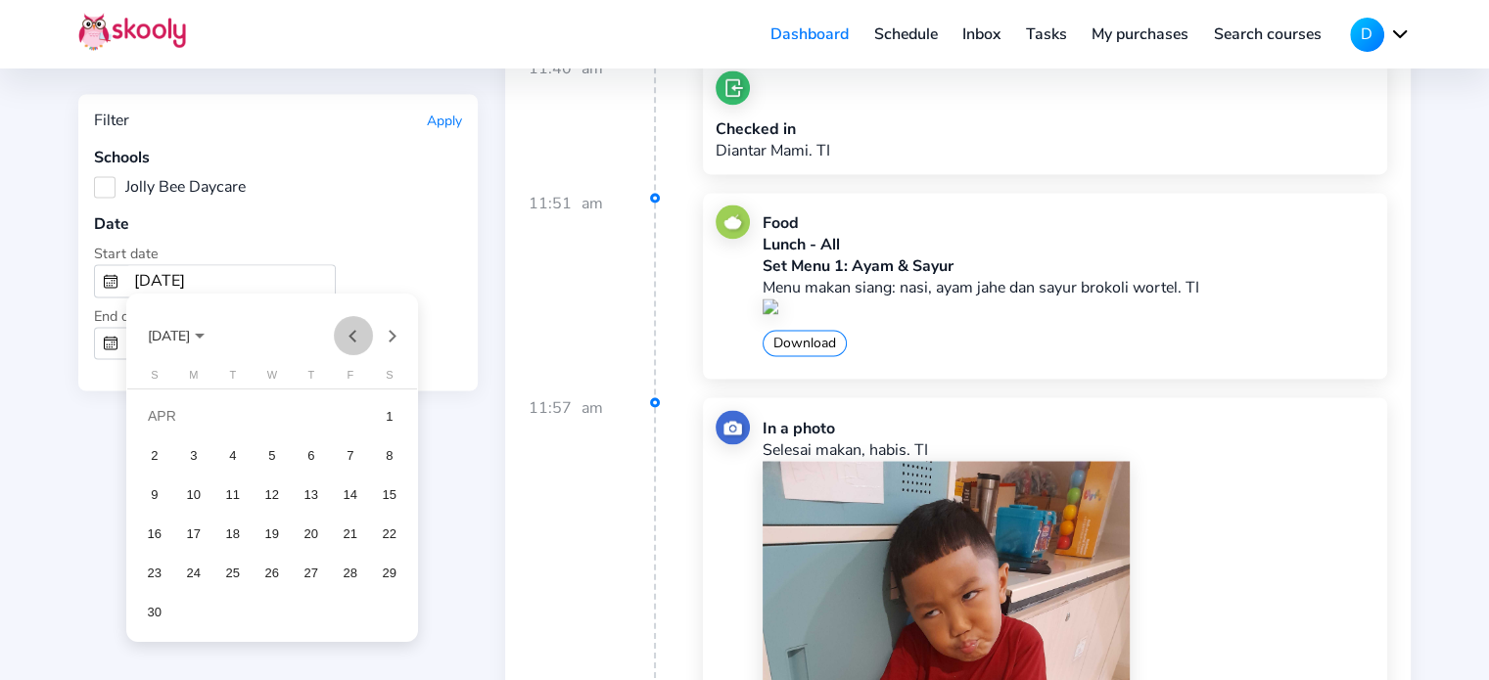
click at [350, 334] on button "Previous month" at bounding box center [353, 335] width 39 height 39
click at [388, 332] on button "Next month" at bounding box center [392, 335] width 39 height 39
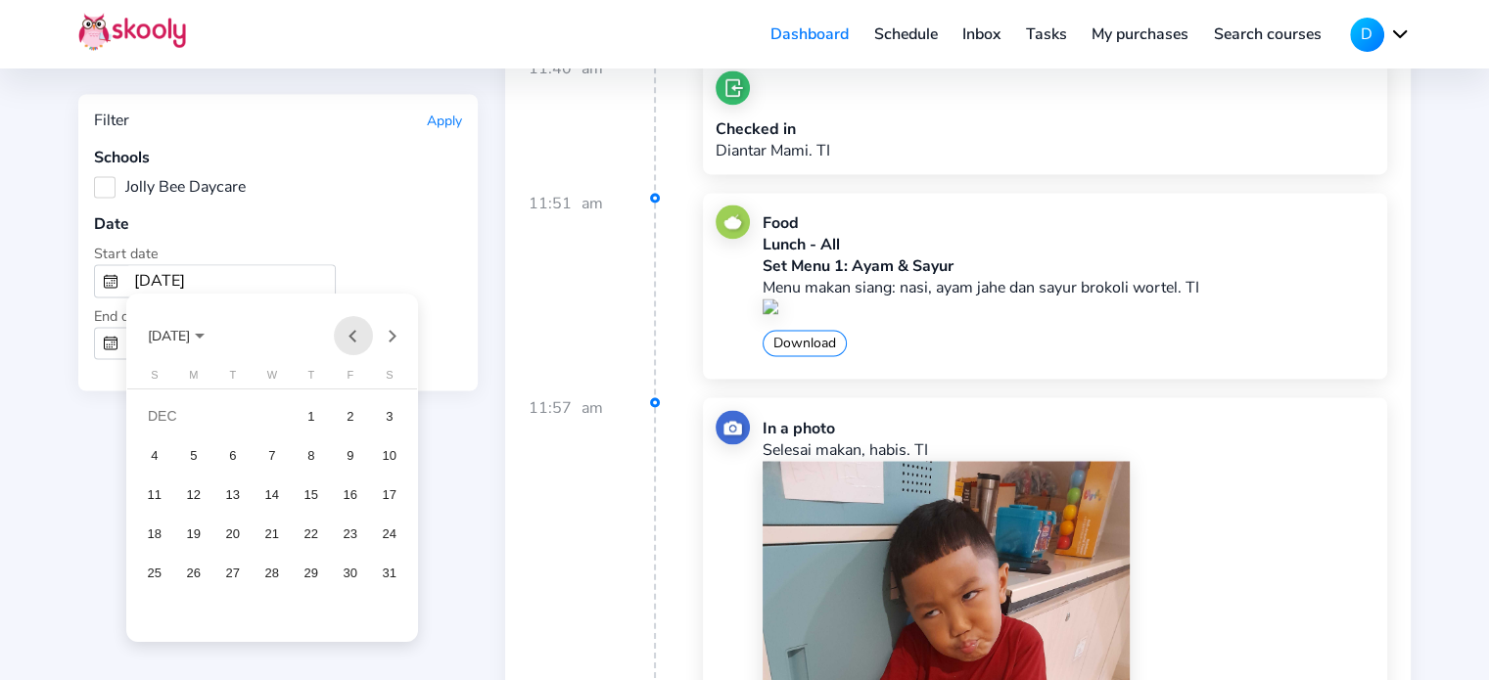
click at [348, 330] on button "Previous month" at bounding box center [353, 335] width 39 height 39
click at [347, 330] on button "Previous month" at bounding box center [353, 335] width 39 height 39
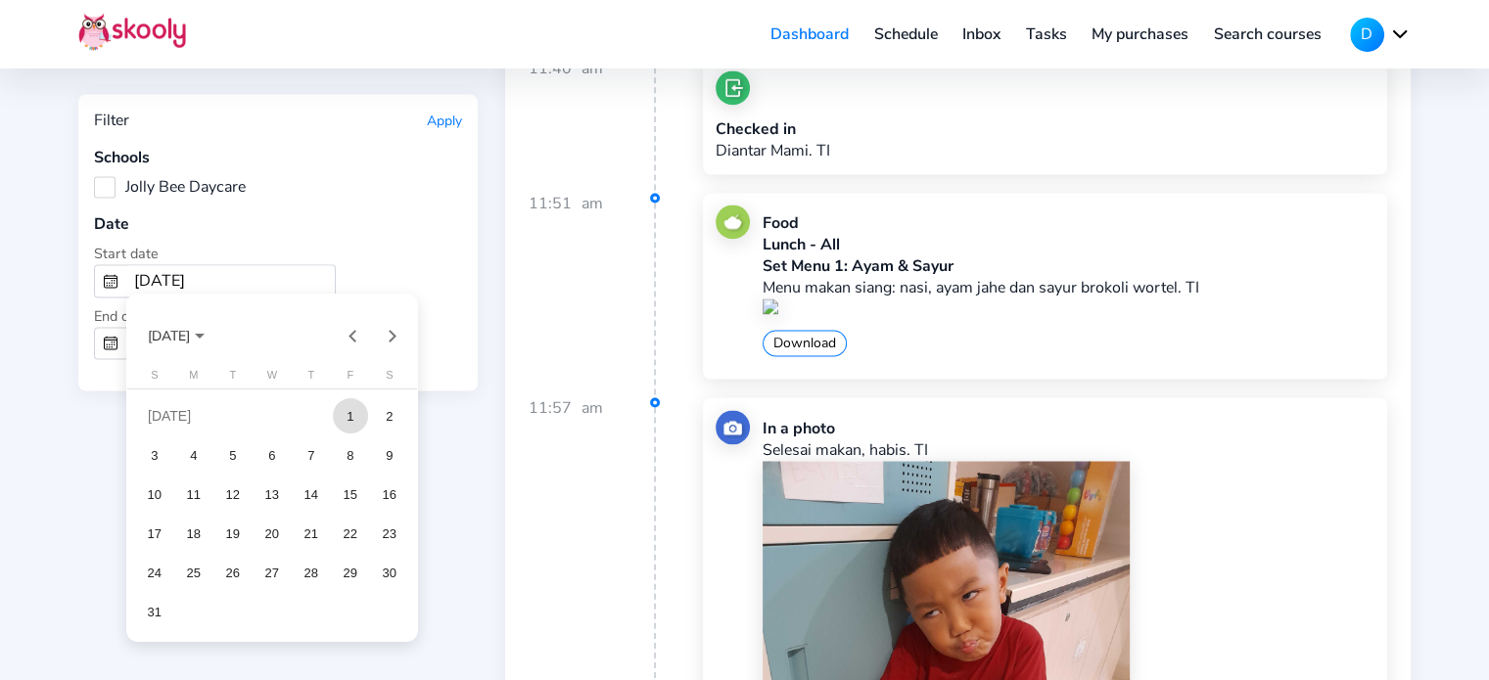
click at [358, 404] on div "1" at bounding box center [350, 415] width 35 height 35
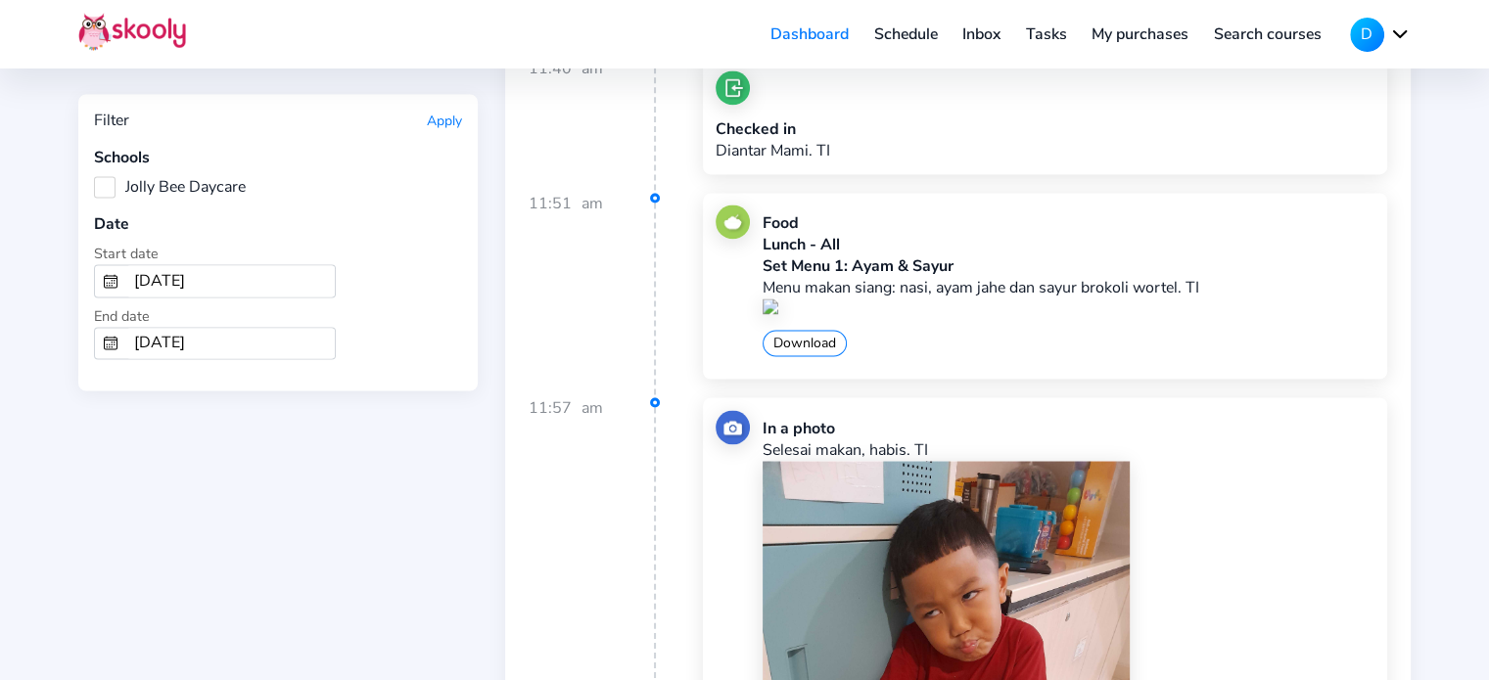
type input "[DATE]"
click at [452, 124] on button "Apply" at bounding box center [444, 121] width 35 height 19
click at [443, 116] on button "Apply" at bounding box center [444, 121] width 35 height 19
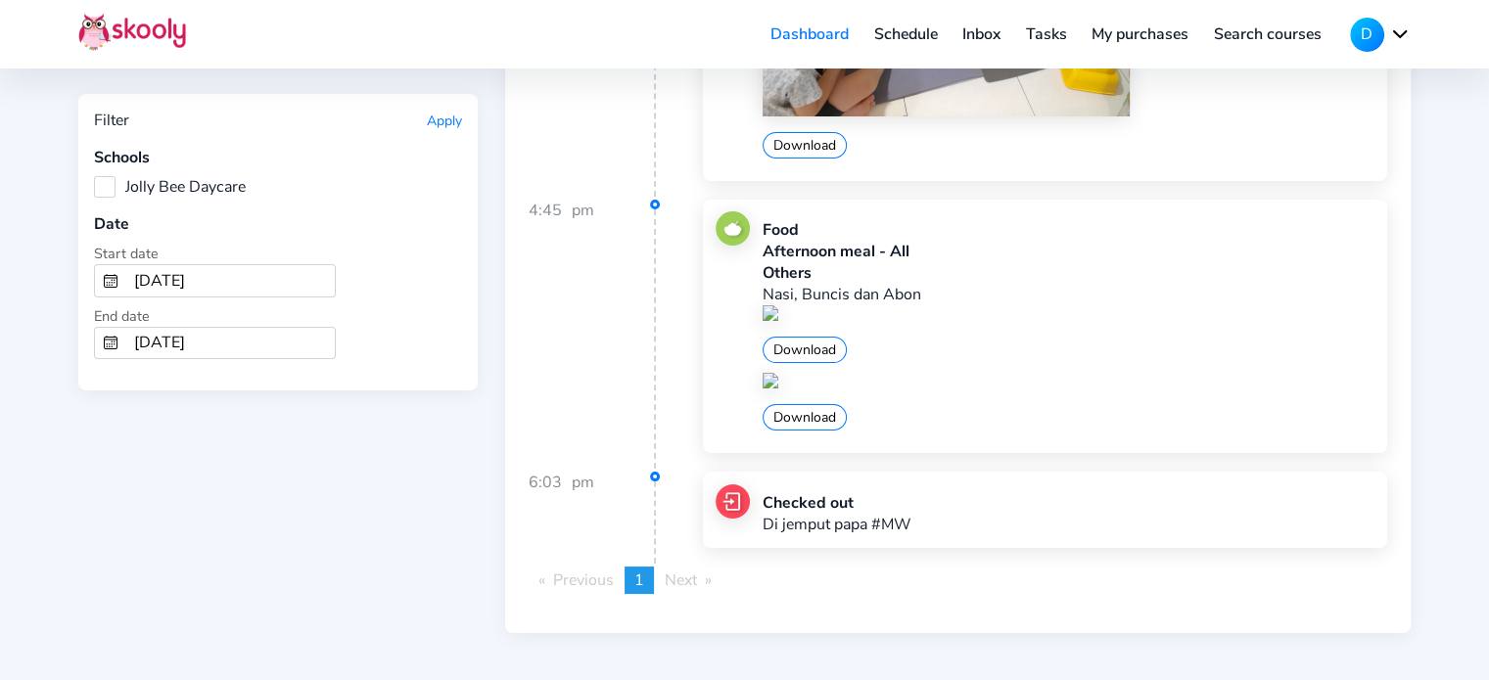
scroll to position [569102, 0]
